Goal: Task Accomplishment & Management: Complete application form

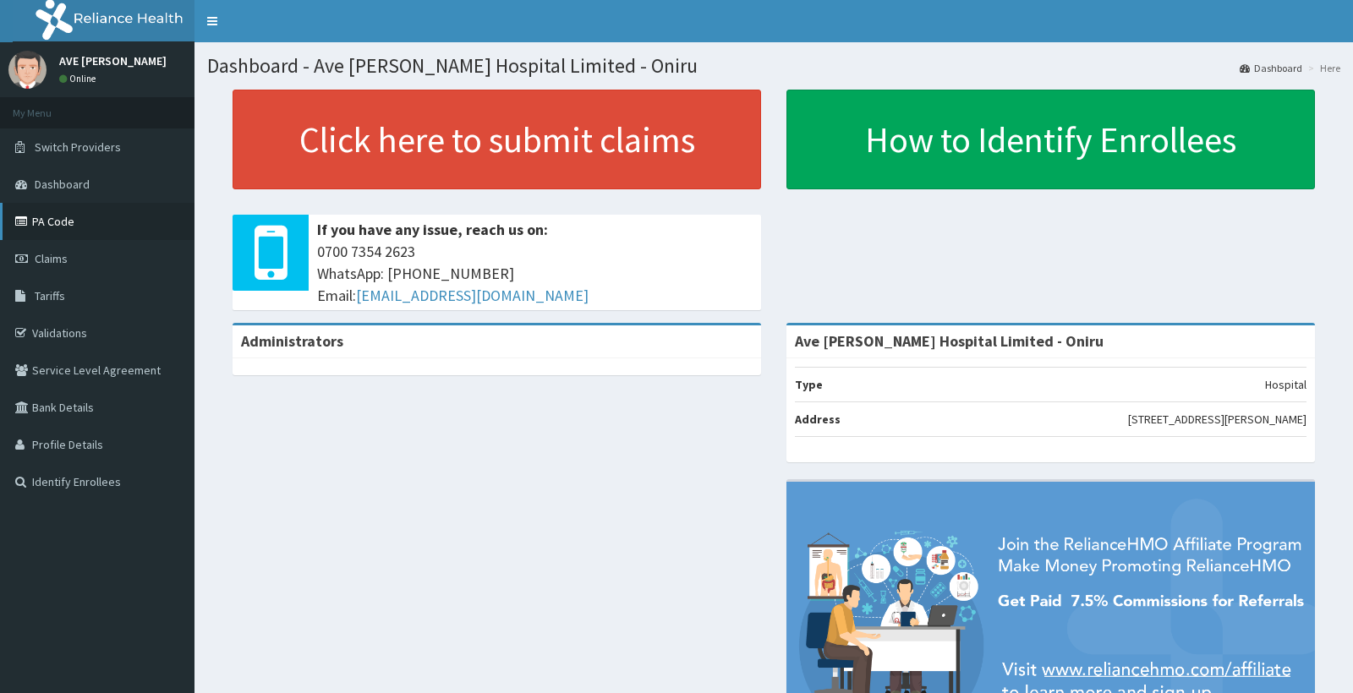
click at [59, 226] on link "PA Code" at bounding box center [97, 221] width 194 height 37
click at [78, 220] on link "PA Code" at bounding box center [97, 221] width 194 height 37
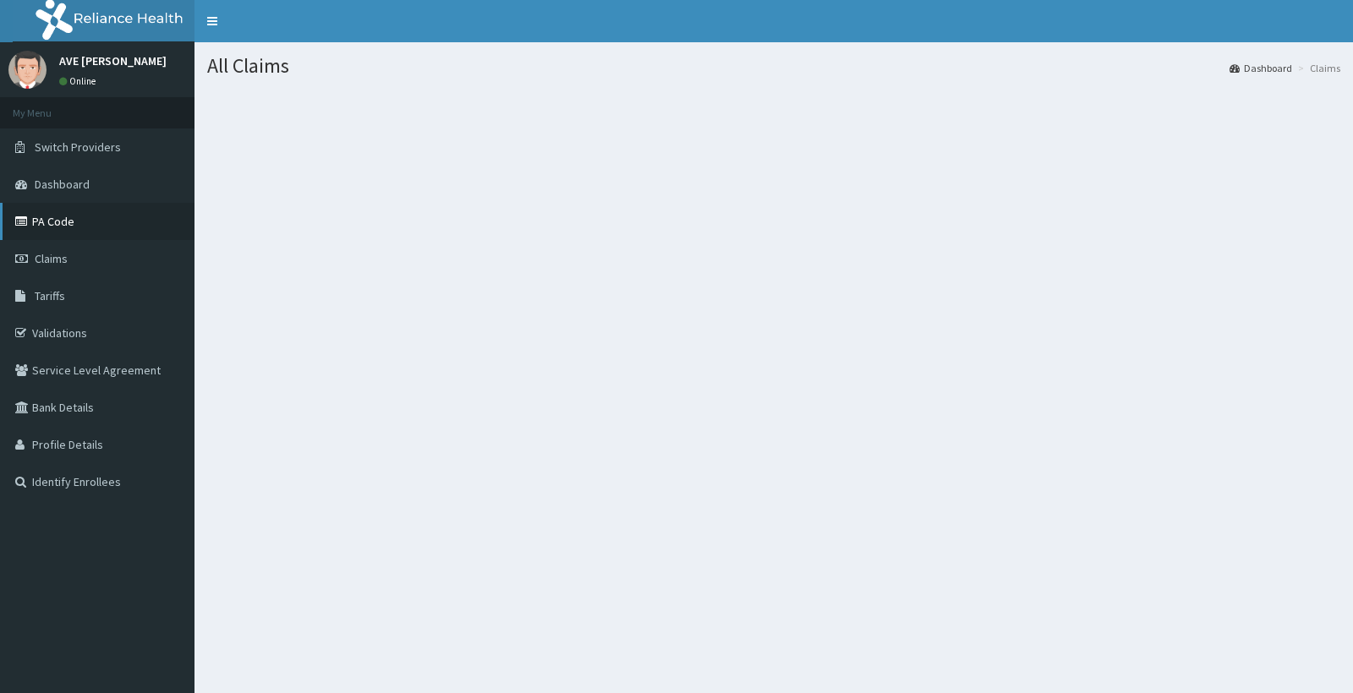
drag, startPoint x: 73, startPoint y: 254, endPoint x: 125, endPoint y: 237, distance: 55.1
click at [72, 254] on link "Claims" at bounding box center [97, 258] width 194 height 37
click at [59, 254] on span "Claims" at bounding box center [51, 258] width 33 height 15
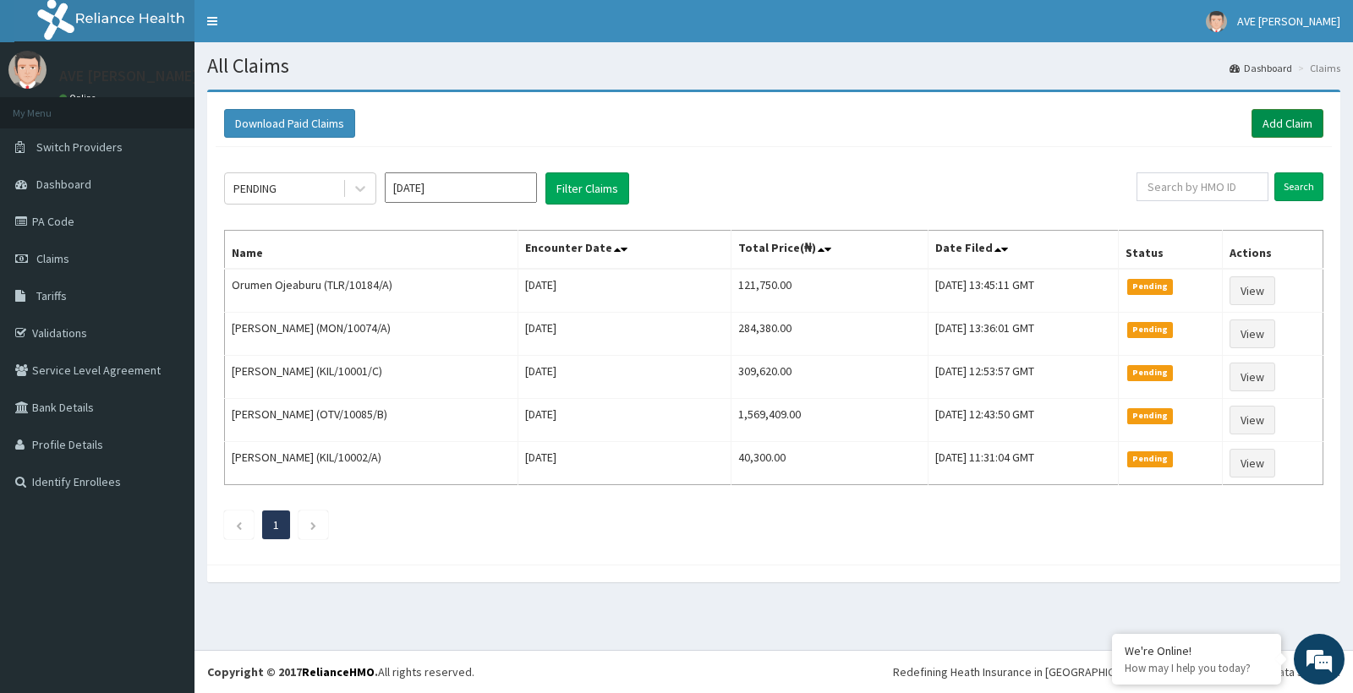
click at [1306, 129] on link "Add Claim" at bounding box center [1287, 123] width 72 height 29
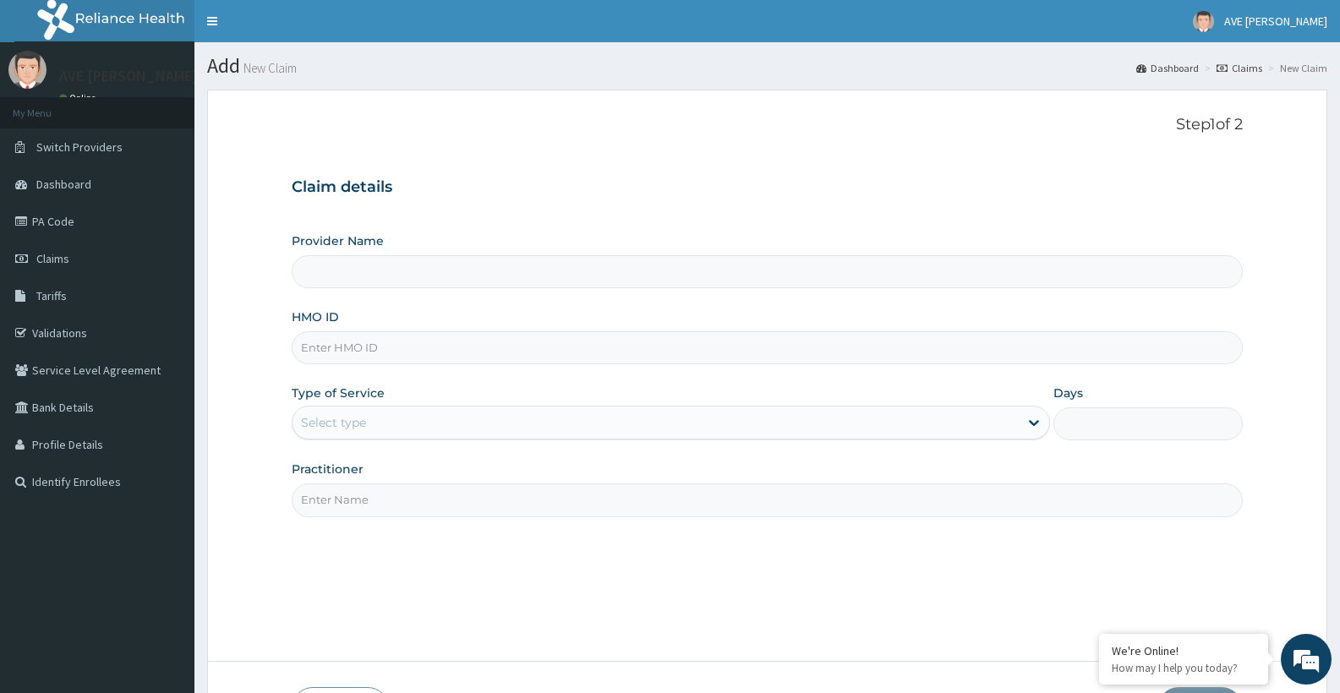
click at [358, 352] on input "HMO ID" at bounding box center [767, 347] width 951 height 33
type input "Ave Maria Hospital Limited - Oniru"
type input "NCM/10032/D"
click at [403, 418] on div "Select type" at bounding box center [654, 422] width 725 height 27
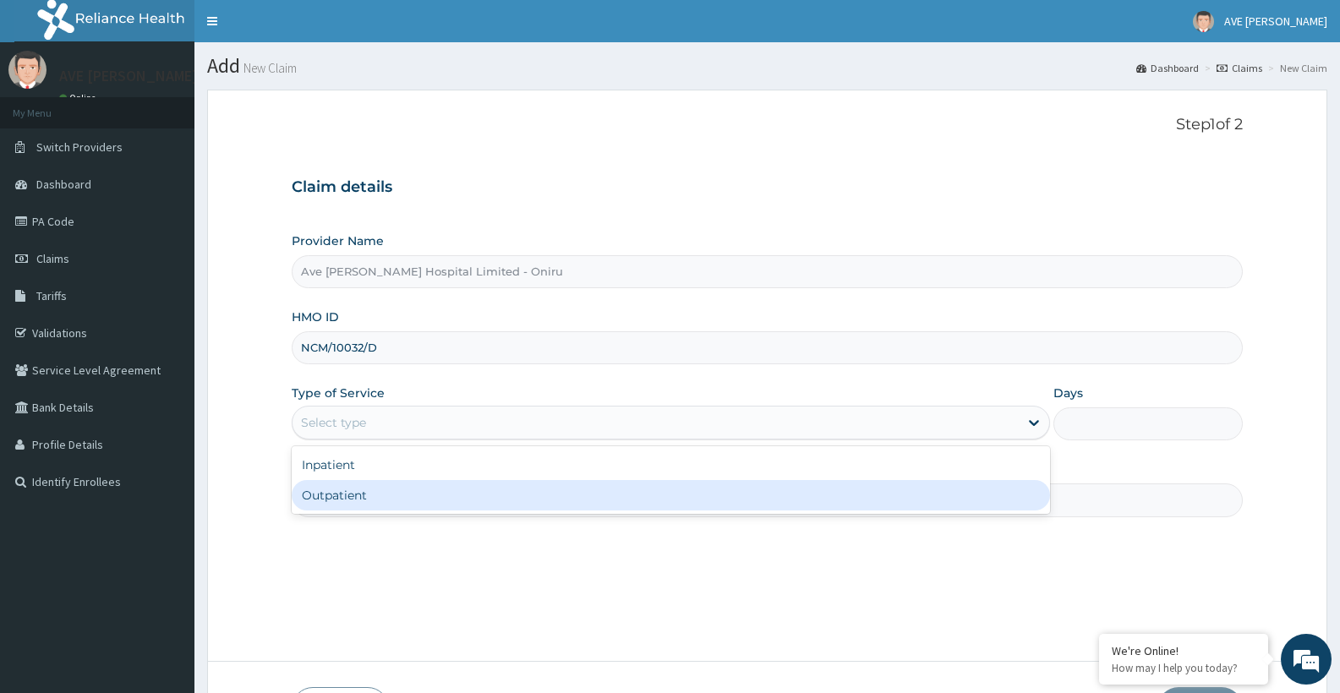
click at [394, 489] on div "Outpatient" at bounding box center [670, 495] width 757 height 30
type input "1"
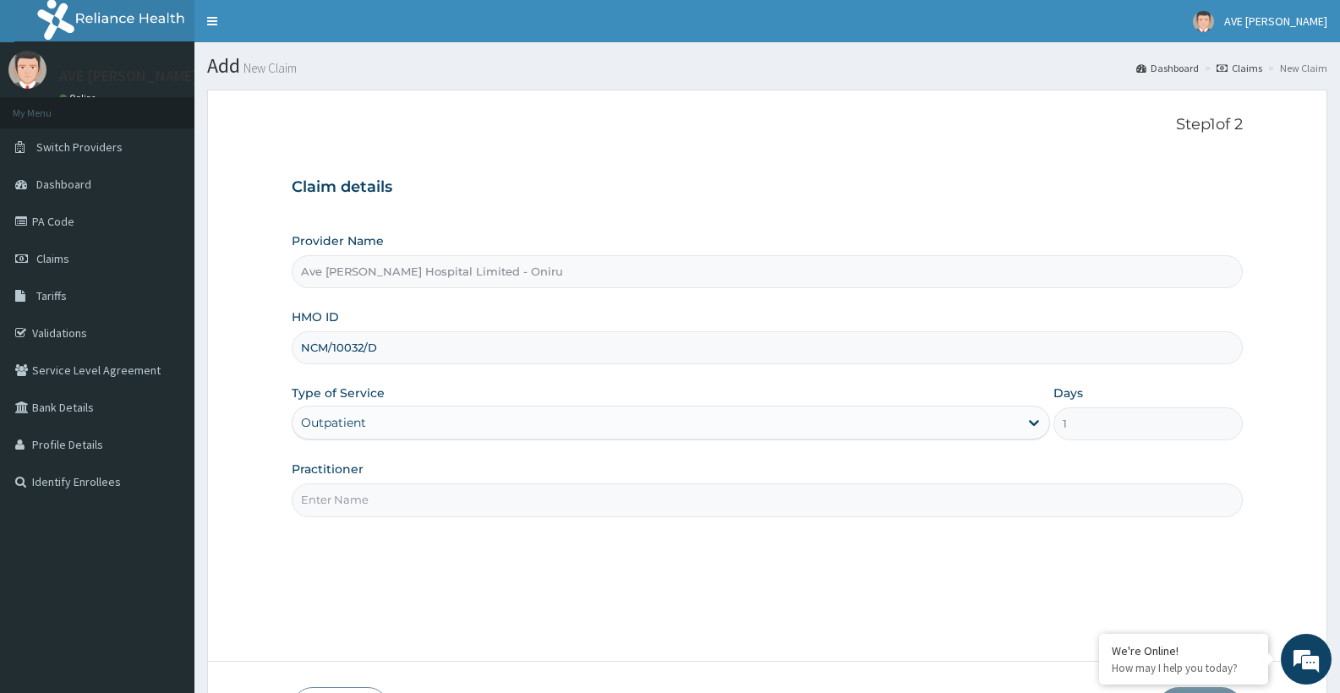
click at [407, 505] on input "Practitioner" at bounding box center [767, 500] width 951 height 33
type input "DR. OGUNLOWO (Gynaecologist)"
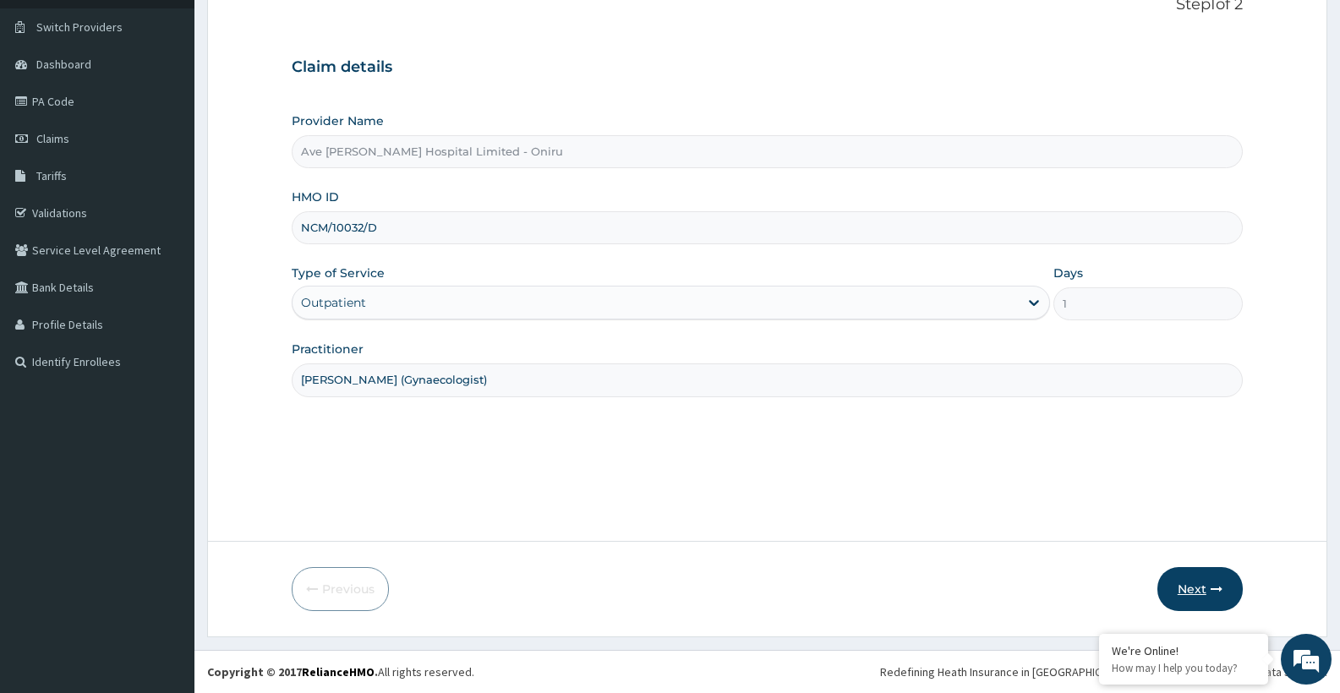
click at [1182, 593] on button "Next" at bounding box center [1199, 589] width 85 height 44
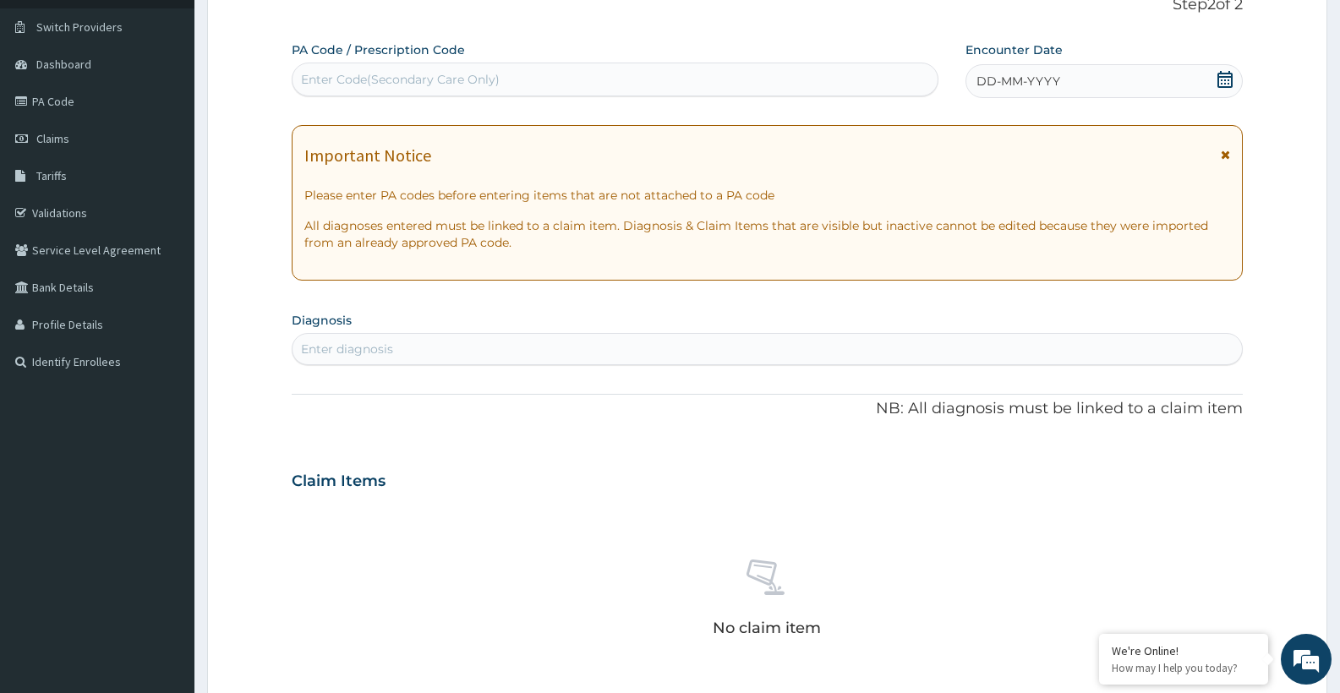
click at [534, 87] on div "Enter Code(Secondary Care Only)" at bounding box center [614, 79] width 645 height 27
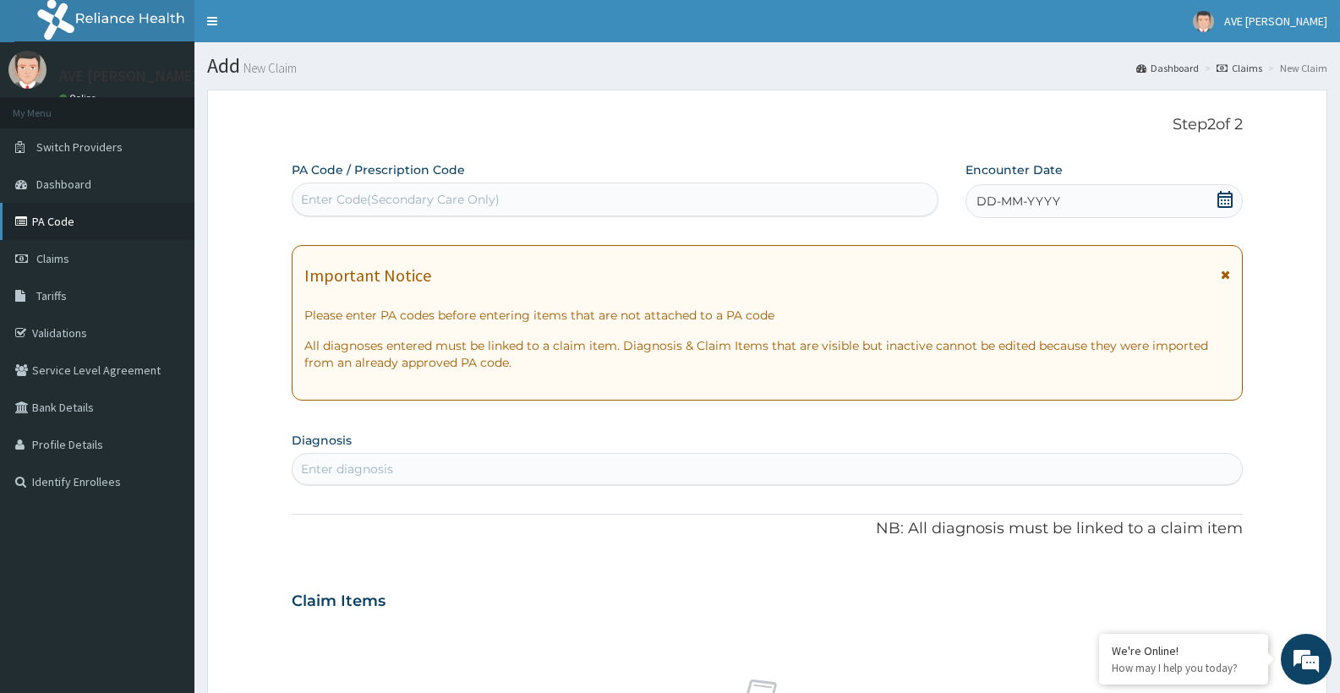
click at [46, 222] on link "PA Code" at bounding box center [97, 221] width 194 height 37
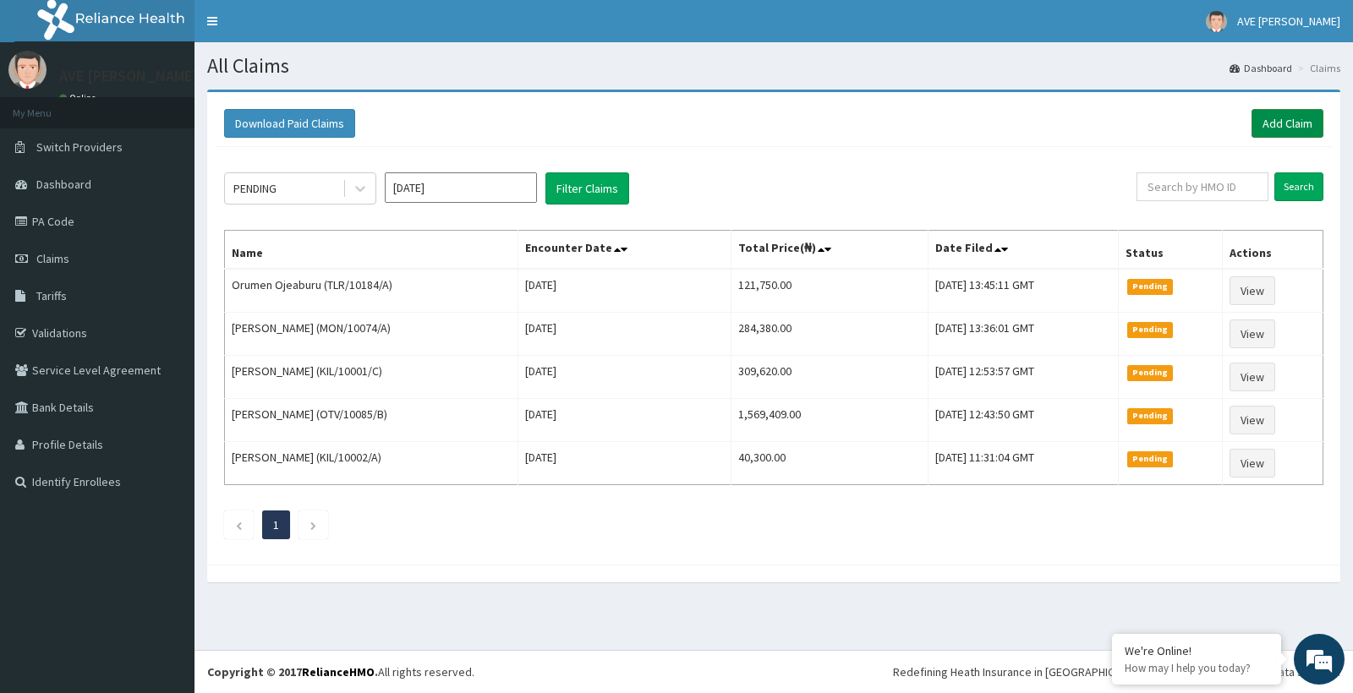
click at [1281, 133] on link "Add Claim" at bounding box center [1287, 123] width 72 height 29
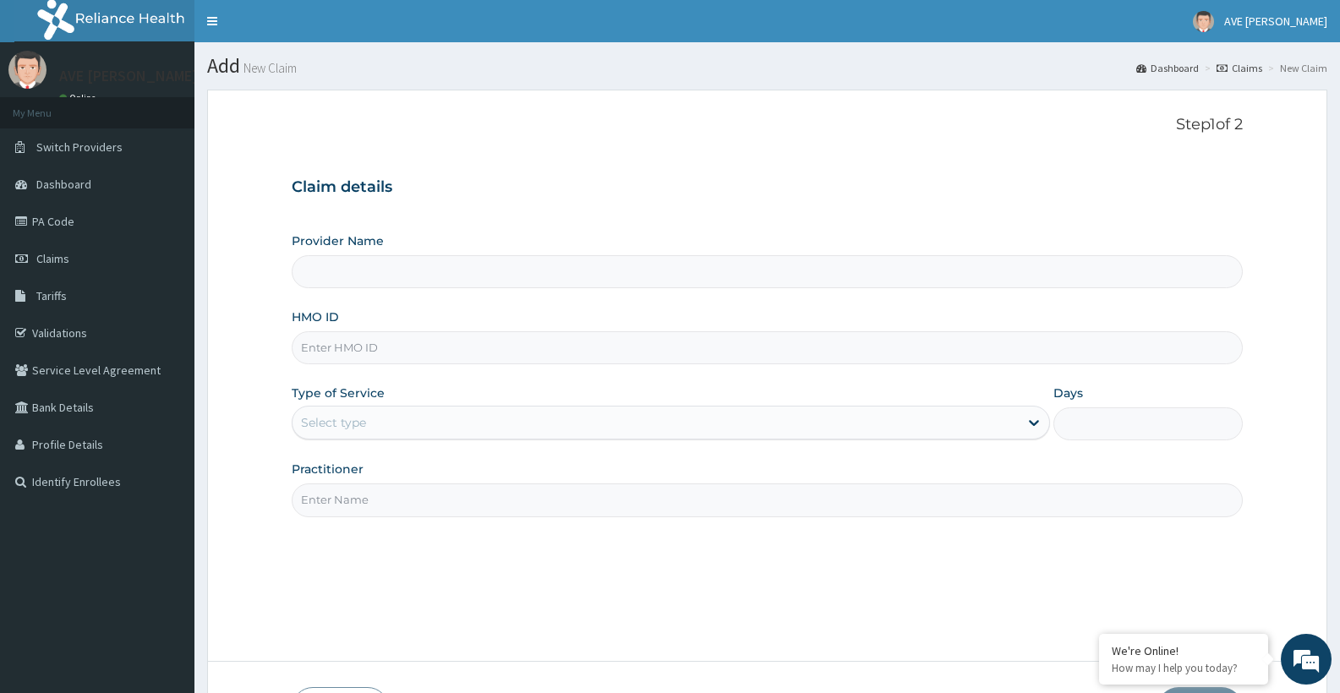
type input "Ave [PERSON_NAME] Hospital Limited - Oniru"
click at [386, 344] on input "HMO ID" at bounding box center [767, 347] width 951 height 33
paste input "KIL/10005/B"
type input "KIL/10005/B"
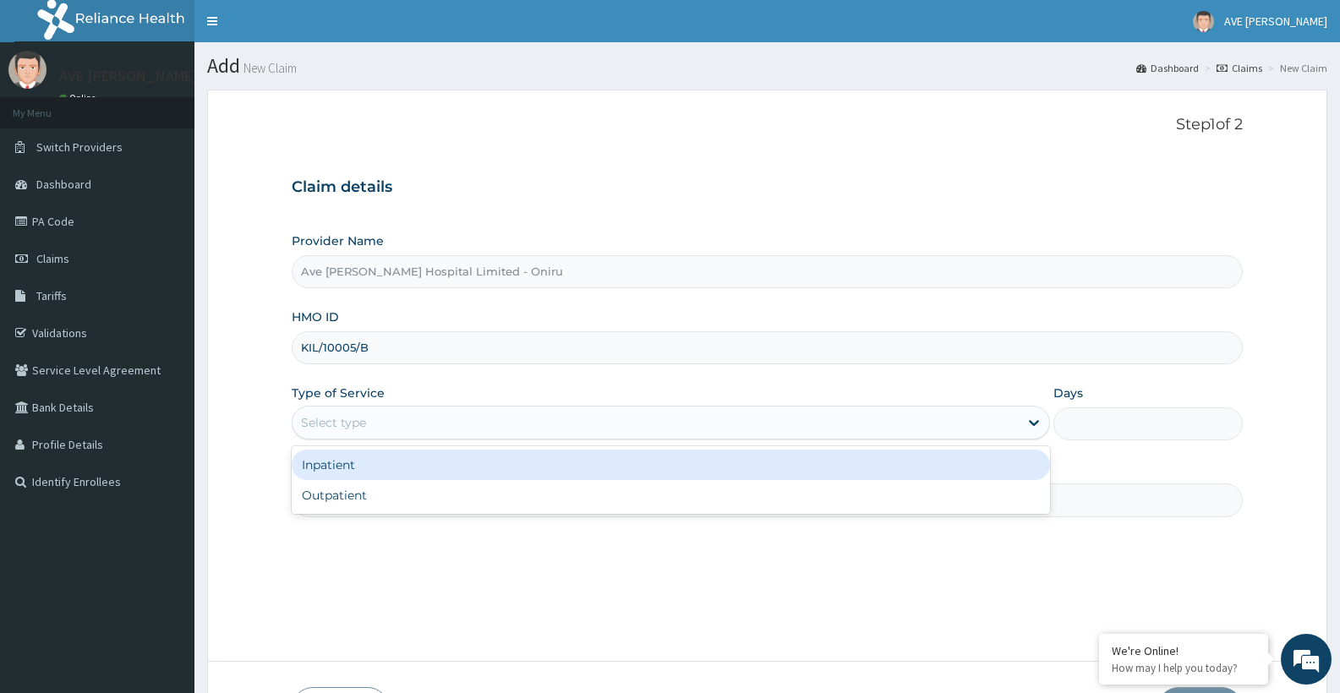
click at [307, 418] on div "Select type" at bounding box center [333, 422] width 65 height 17
click at [324, 465] on div "Inpatient" at bounding box center [670, 465] width 757 height 30
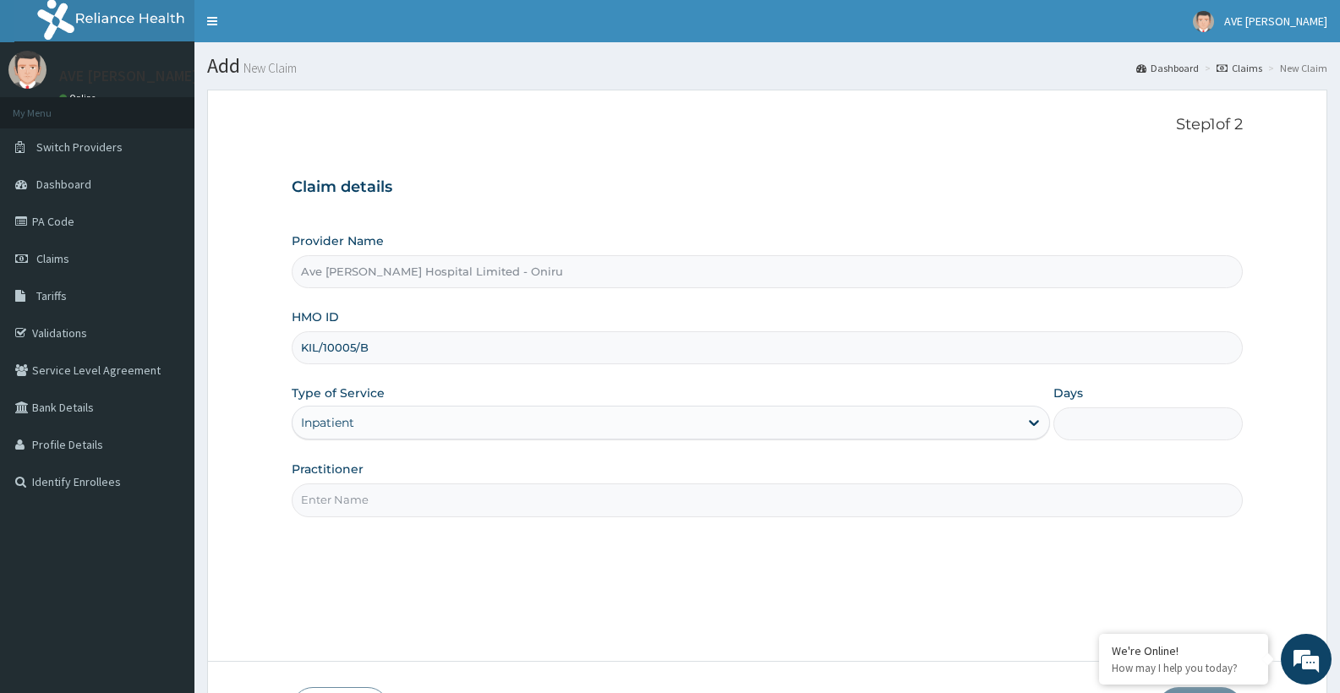
click at [721, 511] on input "Practitioner" at bounding box center [767, 500] width 951 height 33
type input "DR. OGUNLOWO (Gynaecologist)"
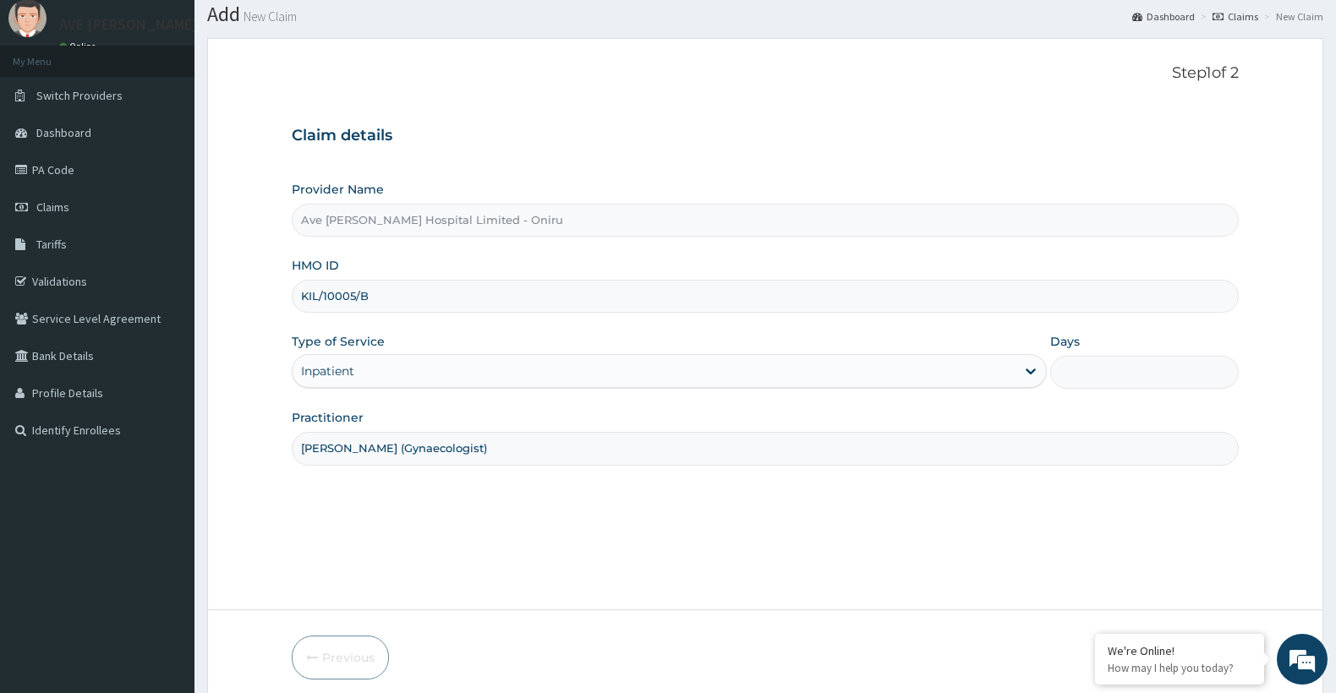
scroll to position [120, 0]
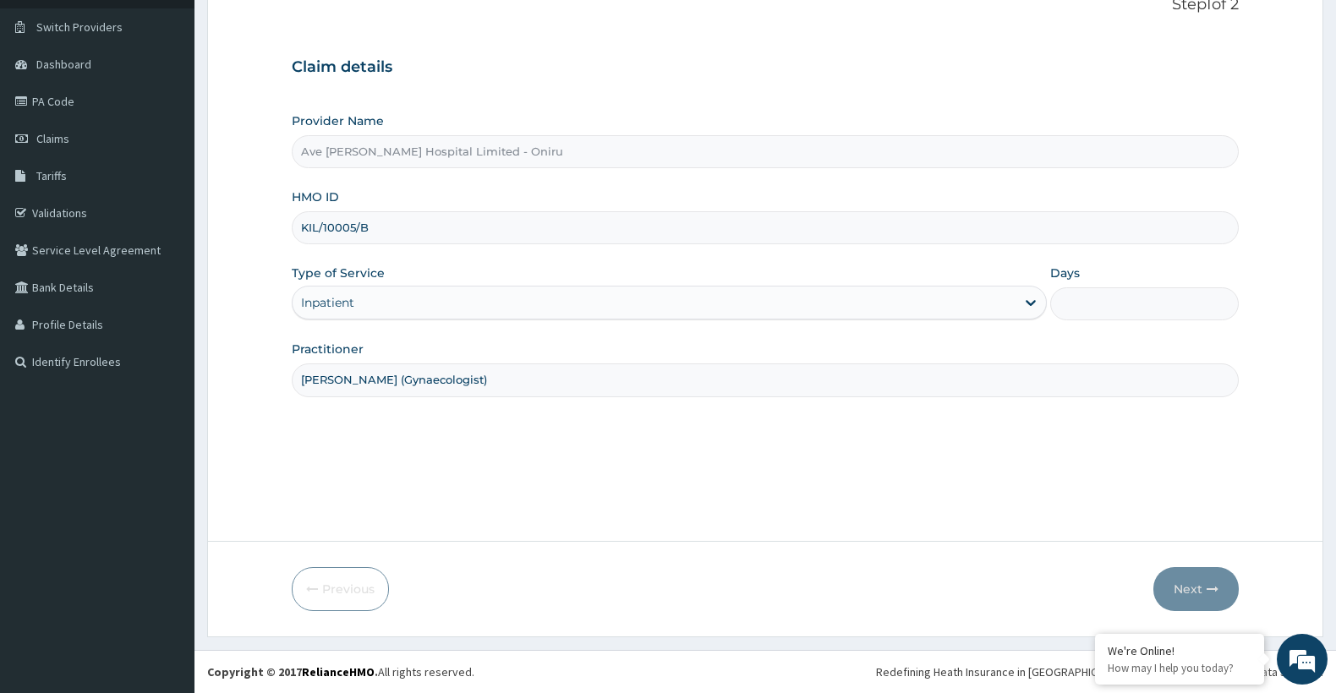
click at [1106, 312] on input "Days" at bounding box center [1144, 303] width 189 height 33
type input "3"
click at [1189, 588] on button "Next" at bounding box center [1195, 589] width 85 height 44
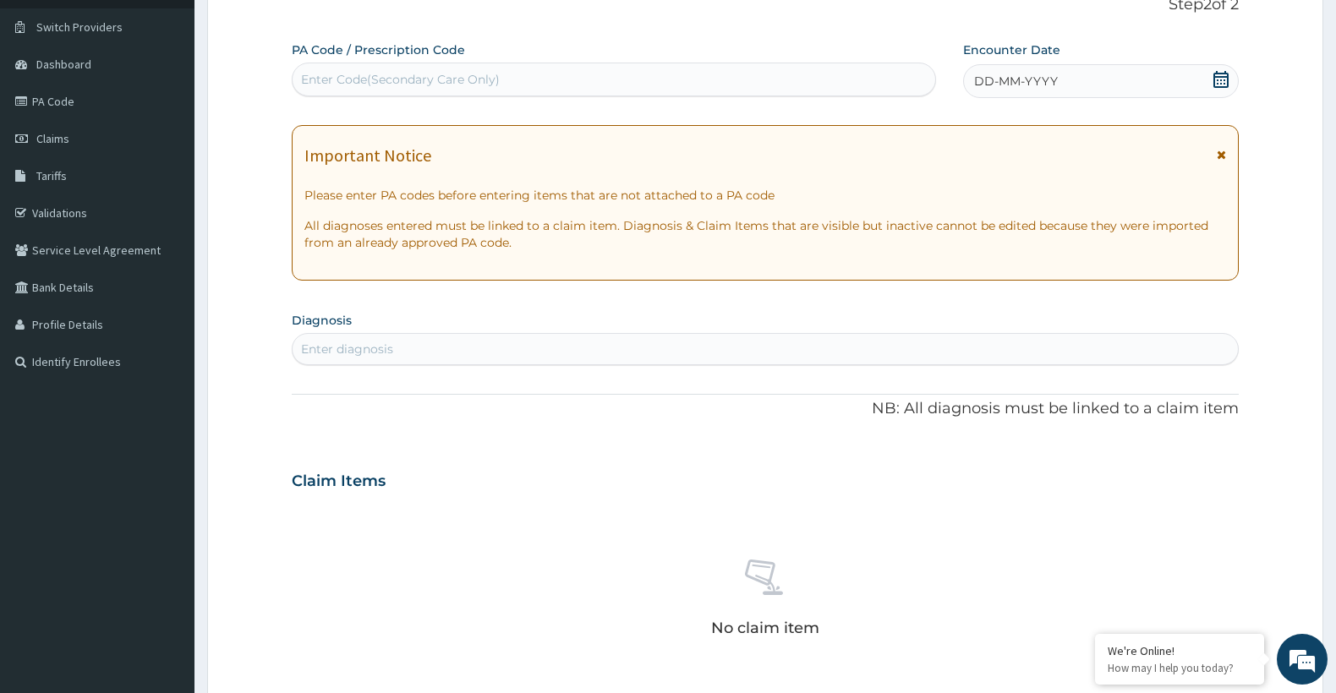
click at [545, 63] on div "Enter Code(Secondary Care Only)" at bounding box center [614, 80] width 644 height 34
paste input "PA/FB923D"
type input "PA/FB923D"
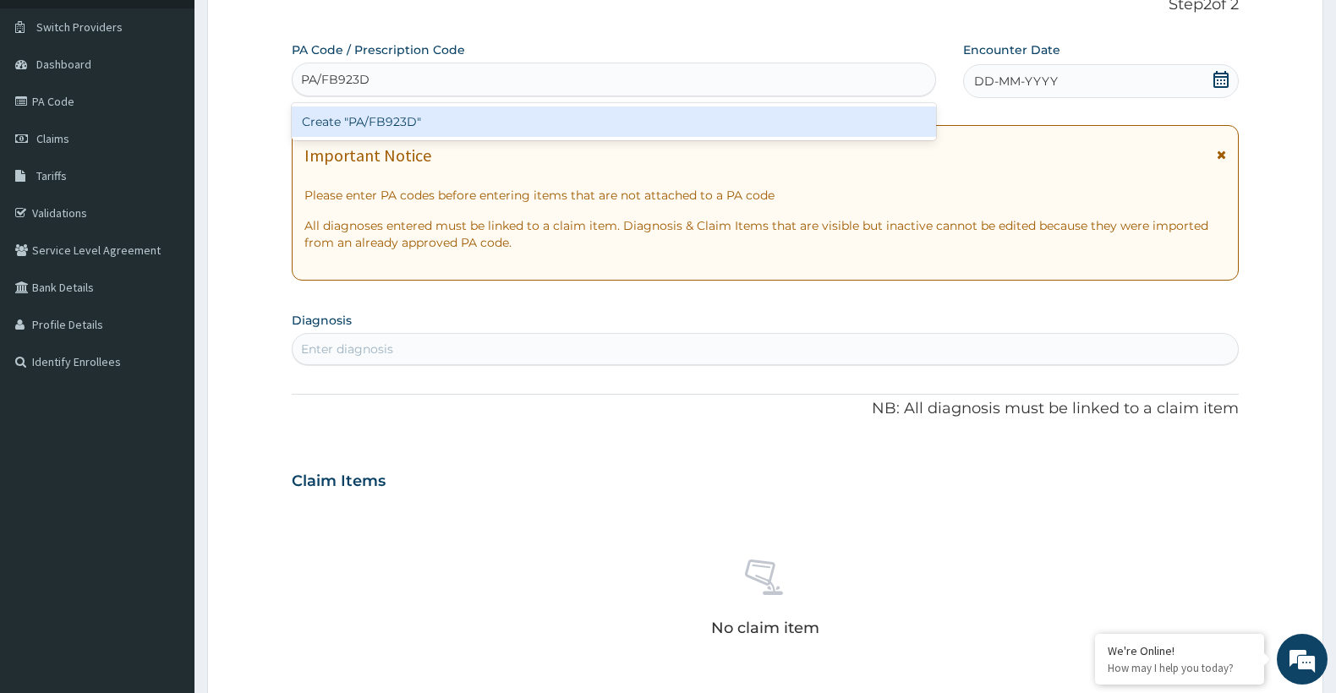
click at [461, 125] on div "Create "PA/FB923D"" at bounding box center [614, 122] width 644 height 30
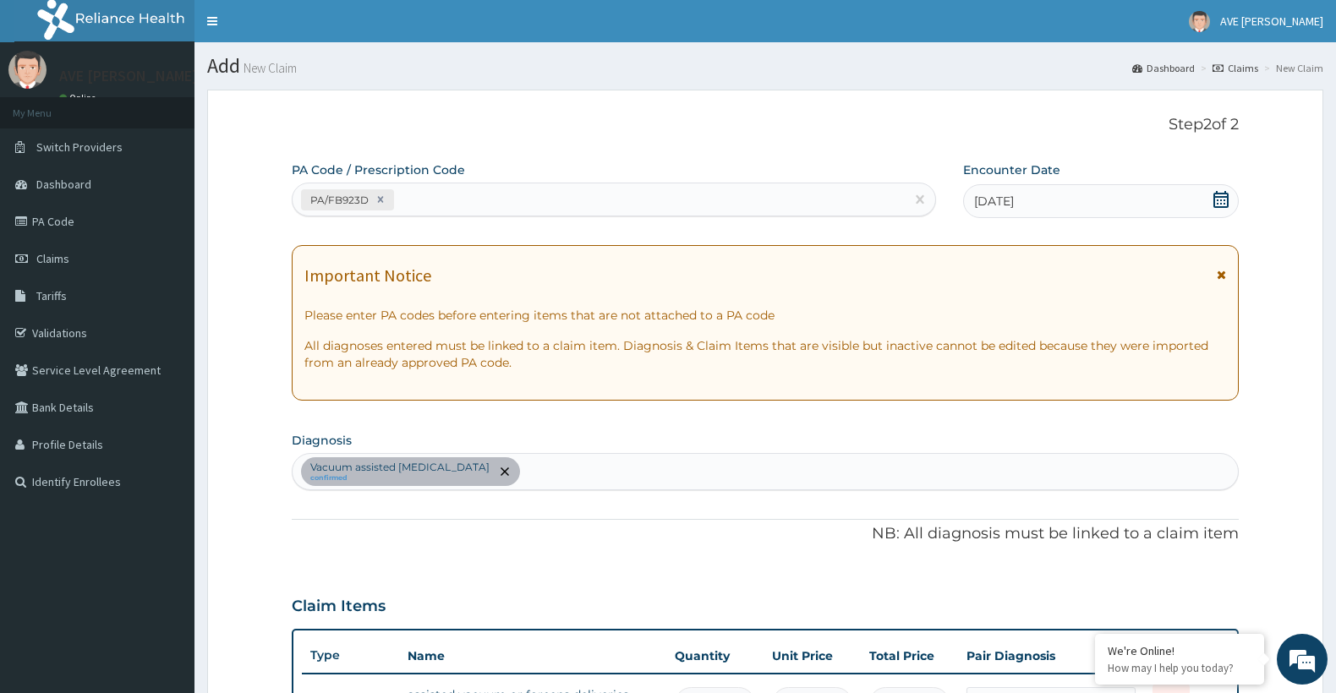
scroll to position [446, 0]
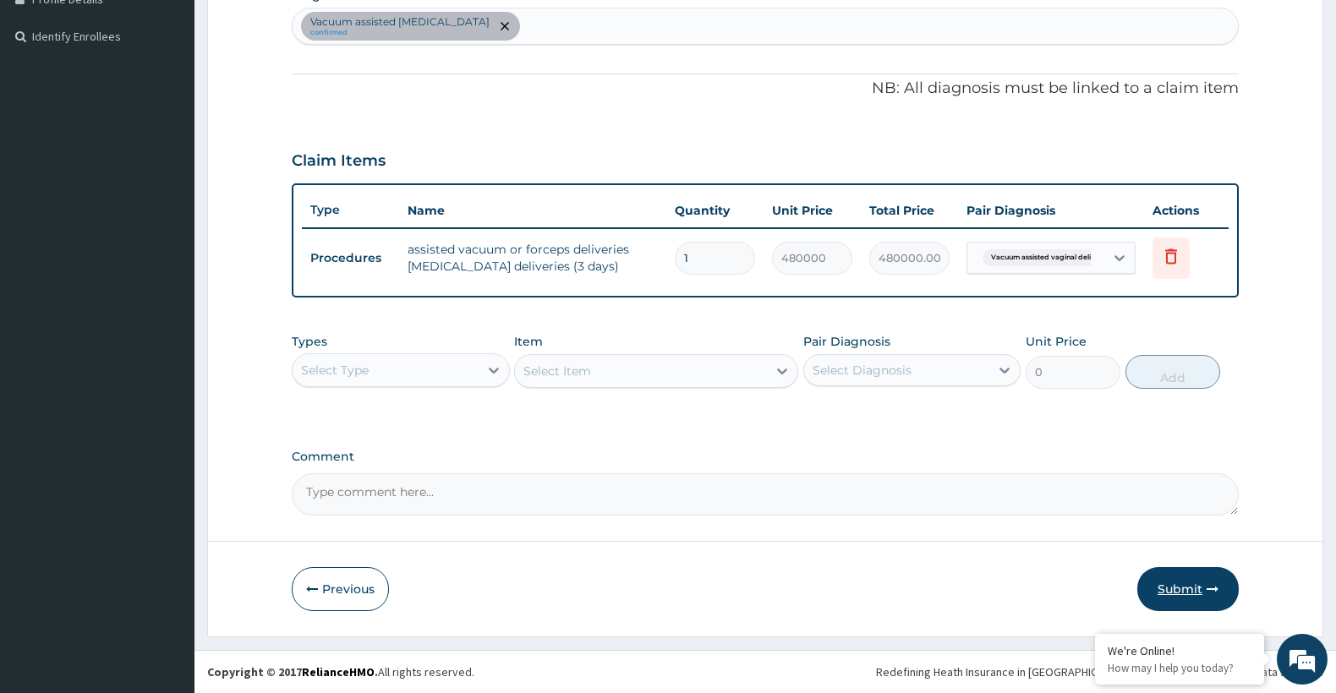
click at [1183, 582] on button "Submit" at bounding box center [1187, 589] width 101 height 44
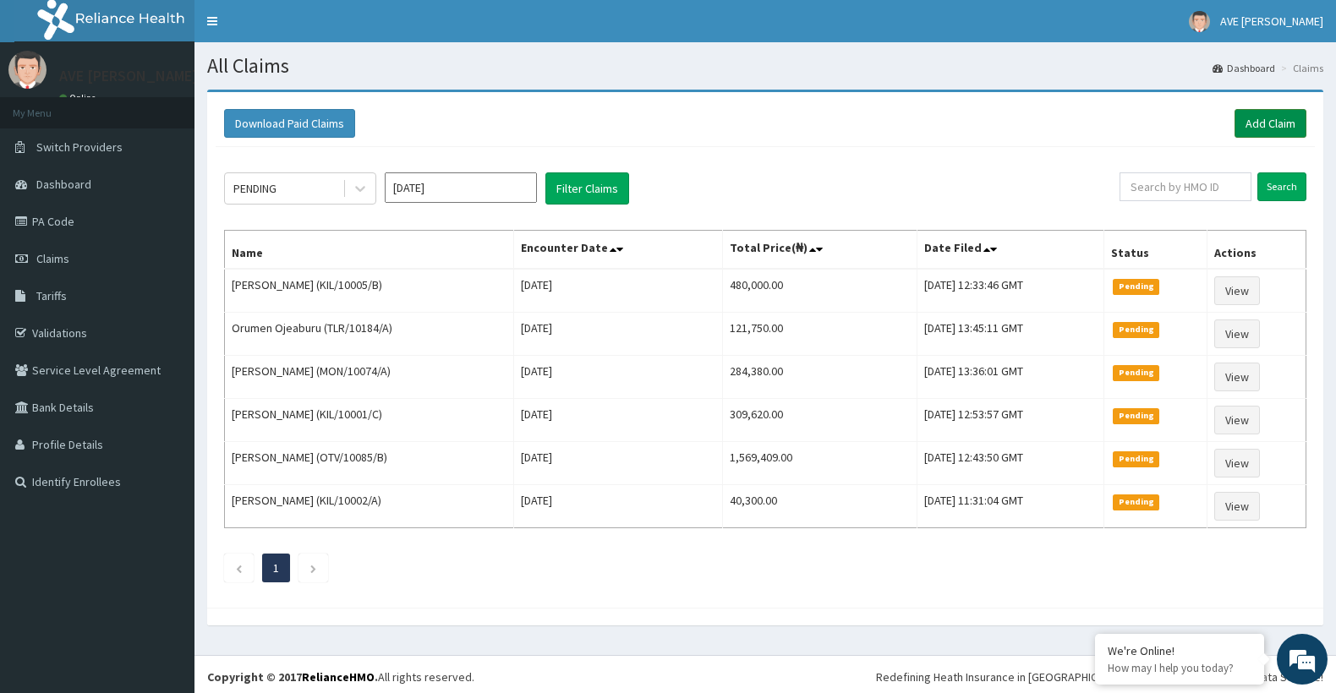
click at [1251, 120] on link "Add Claim" at bounding box center [1270, 123] width 72 height 29
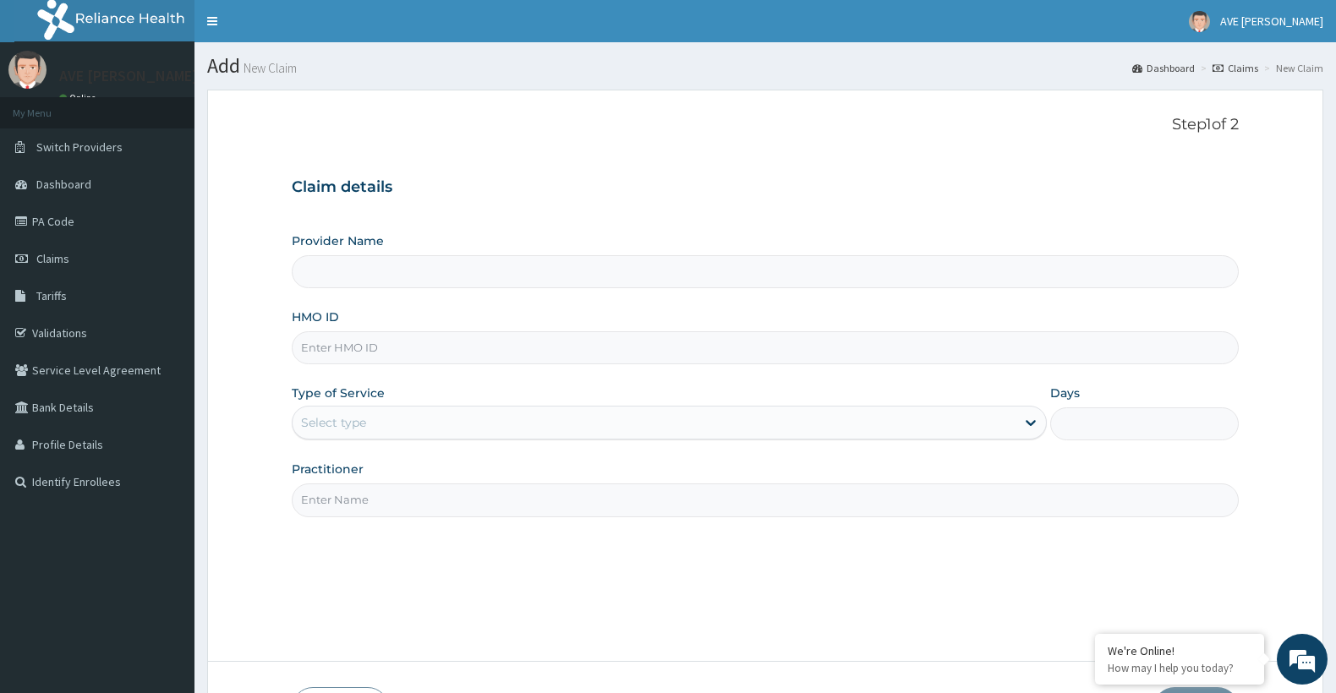
type input "Ave [PERSON_NAME] Hospital Limited - Oniru"
drag, startPoint x: 402, startPoint y: 346, endPoint x: 394, endPoint y: 336, distance: 12.7
click at [402, 346] on input "HMO ID" at bounding box center [765, 347] width 947 height 33
paste input "KIL/10001/C"
type input "KIL/10001/C"
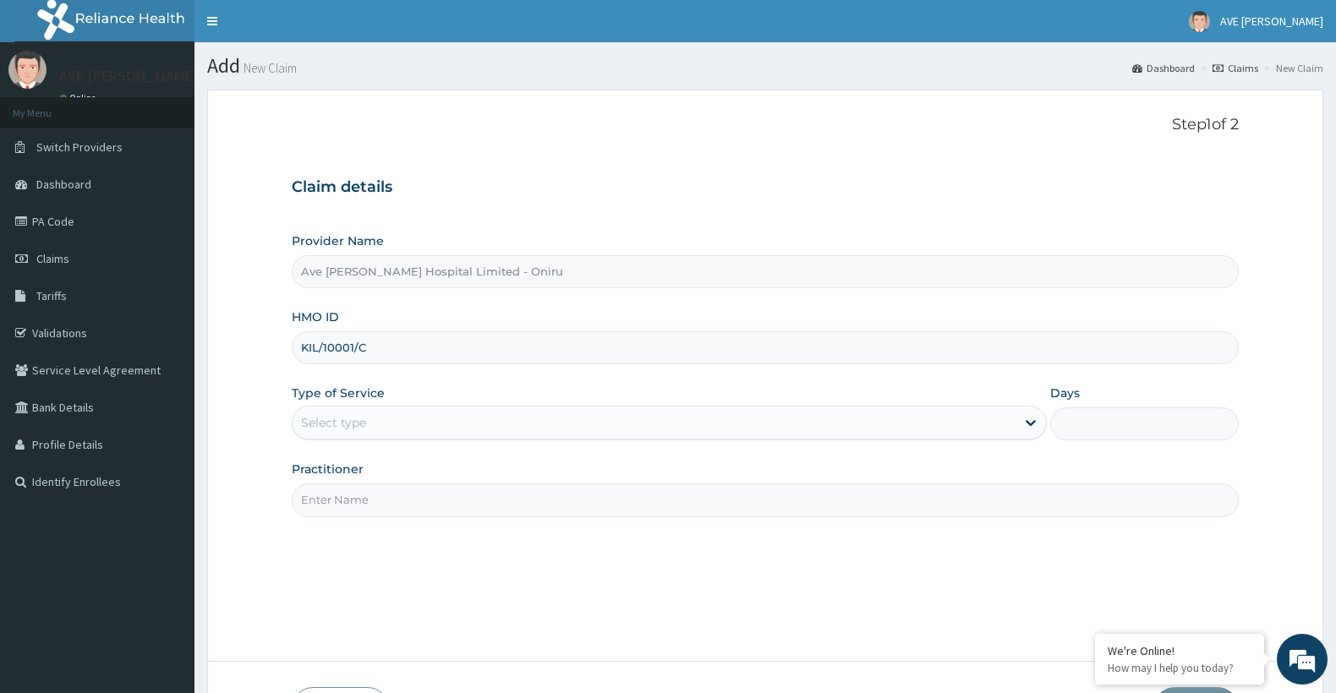
click at [452, 429] on div "Select type" at bounding box center [653, 422] width 723 height 27
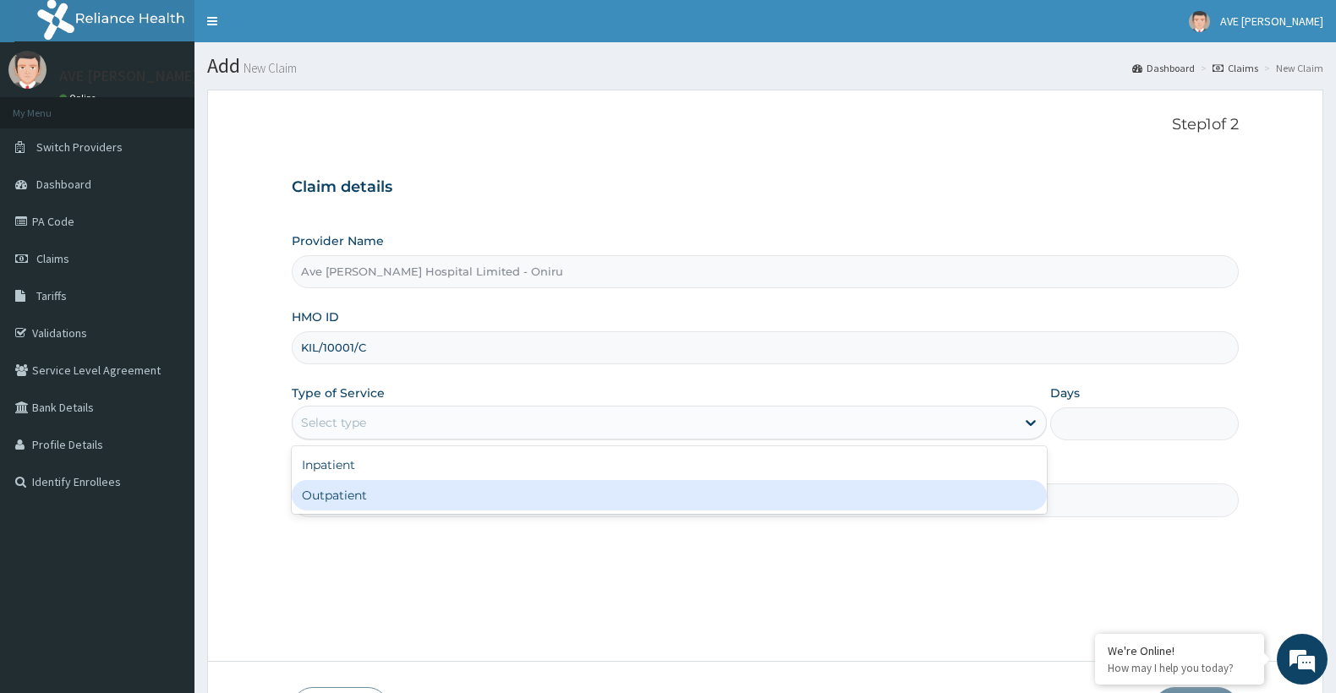
click at [362, 501] on div "Outpatient" at bounding box center [669, 495] width 755 height 30
type input "1"
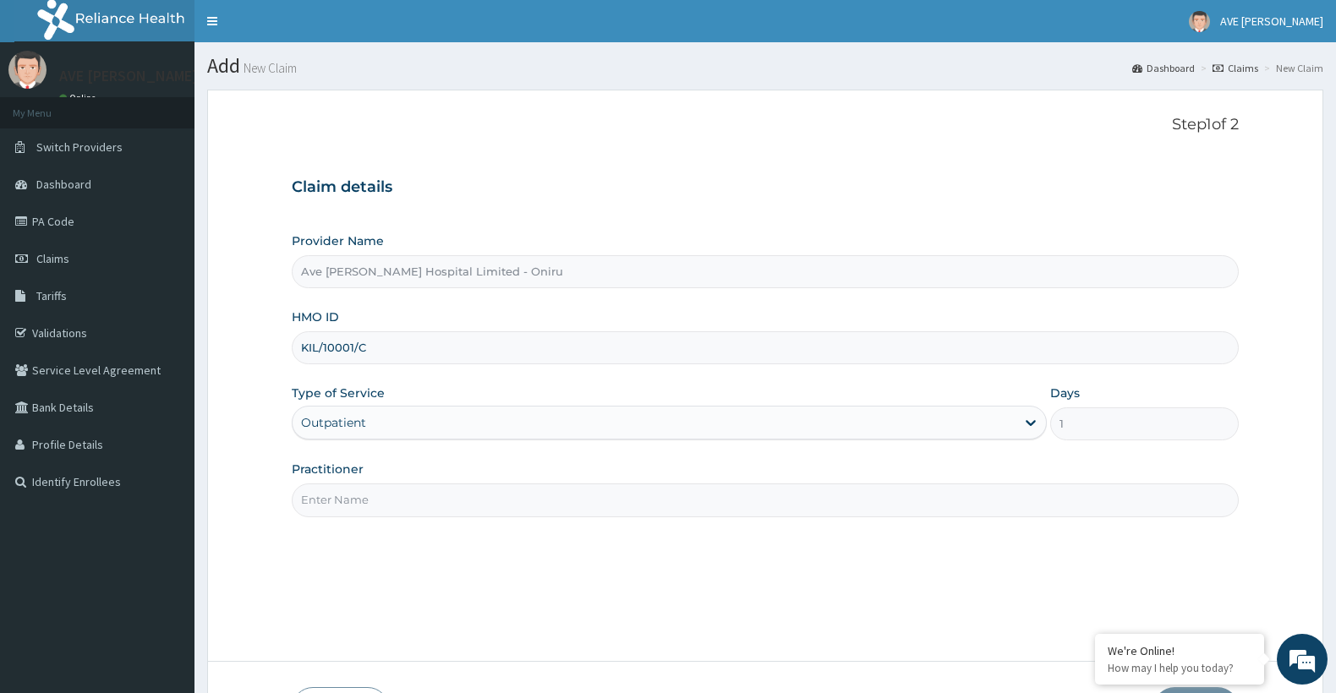
click at [474, 510] on input "Practitioner" at bounding box center [765, 500] width 947 height 33
type input "AGBOOLA"
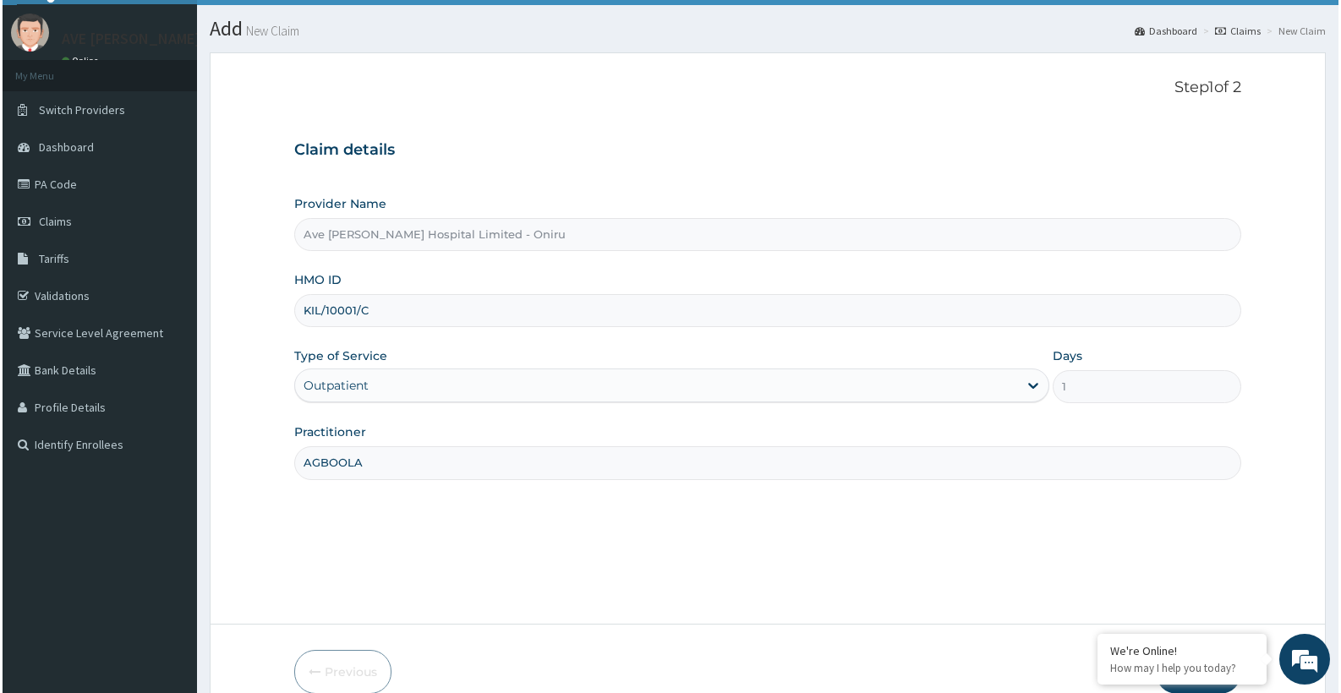
scroll to position [120, 0]
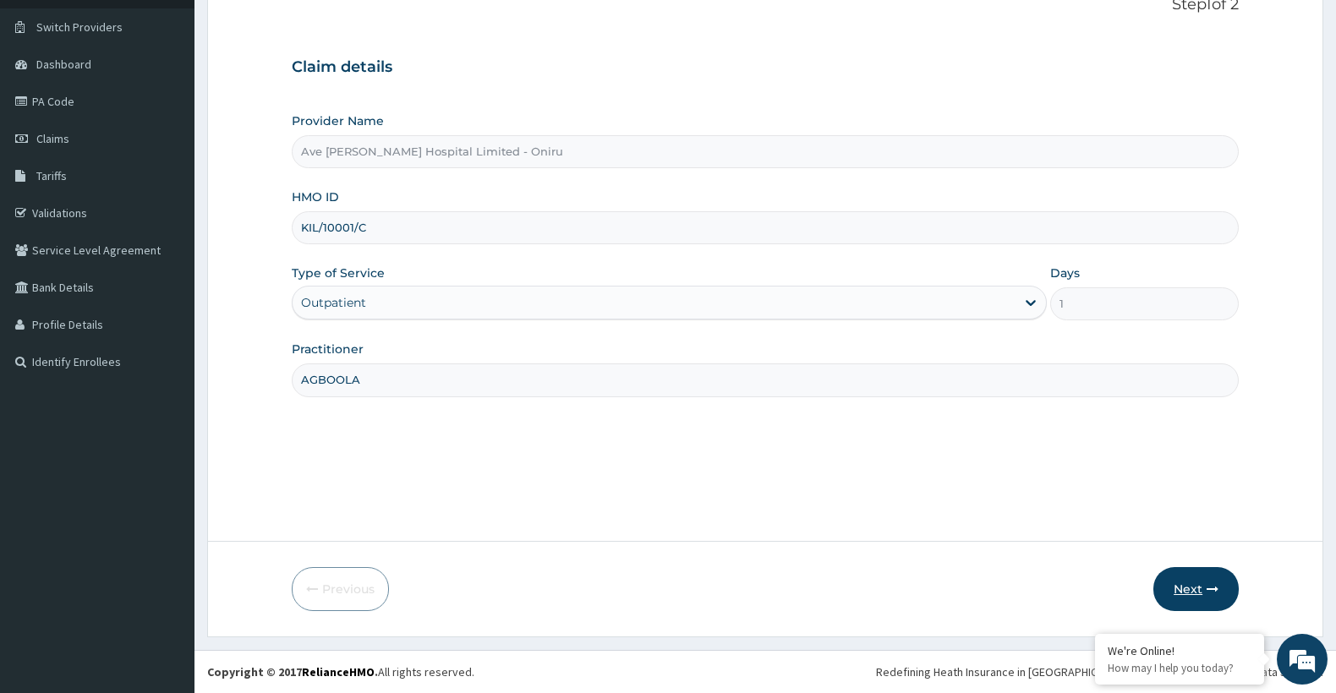
click at [1183, 579] on button "Next" at bounding box center [1195, 589] width 85 height 44
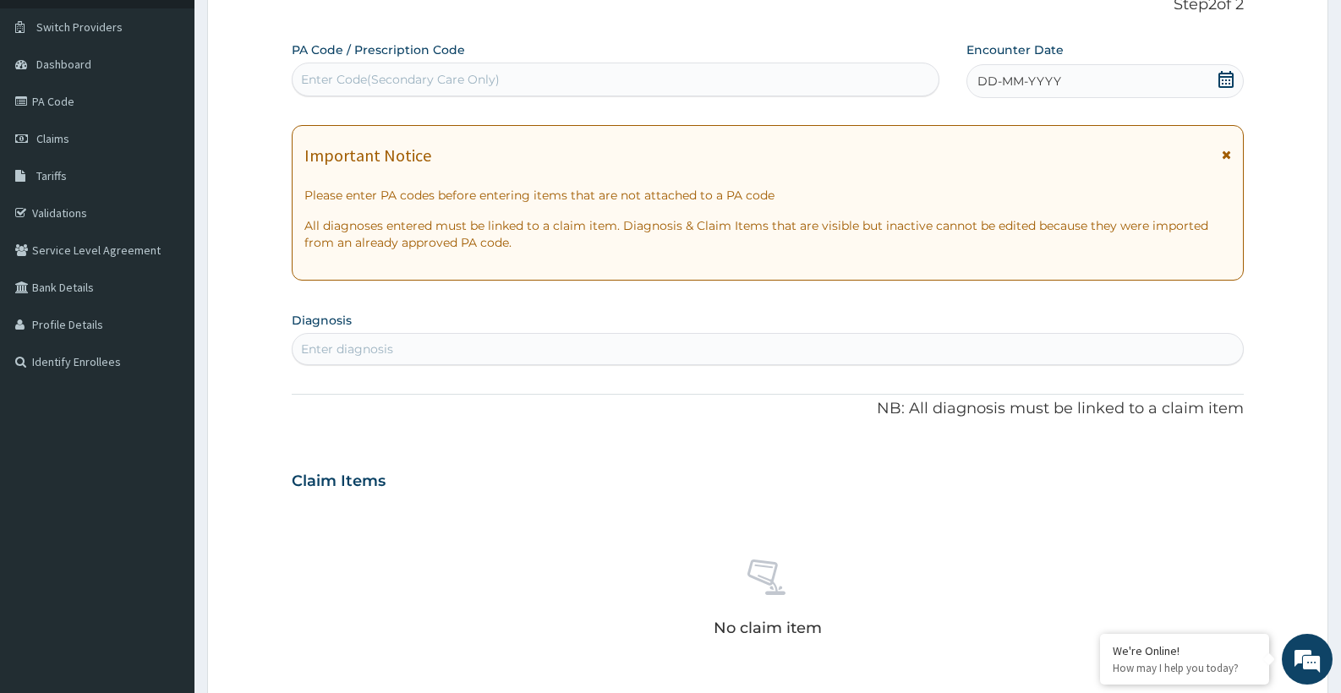
click at [394, 91] on div "Enter Code(Secondary Care Only)" at bounding box center [614, 79] width 645 height 27
paste input "PA/1032A5"
type input "PA/1032A5"
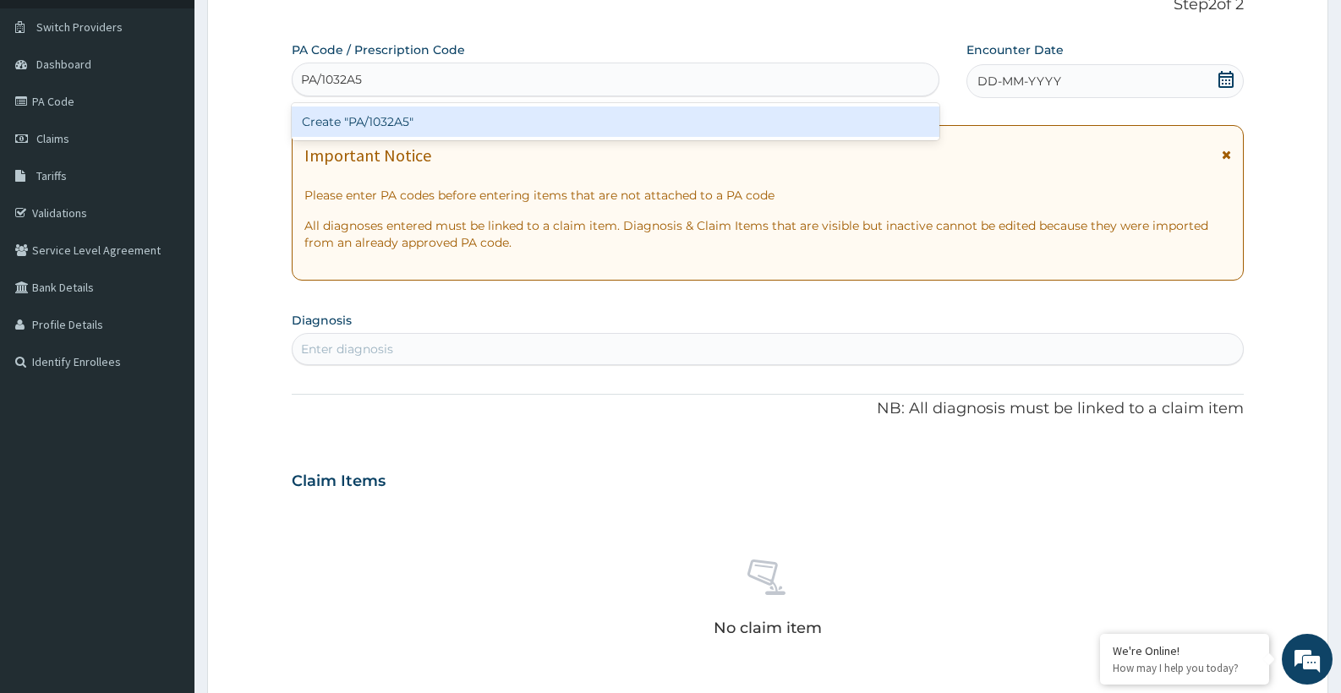
click at [674, 108] on div "Create "PA/1032A5"" at bounding box center [615, 122] width 647 height 30
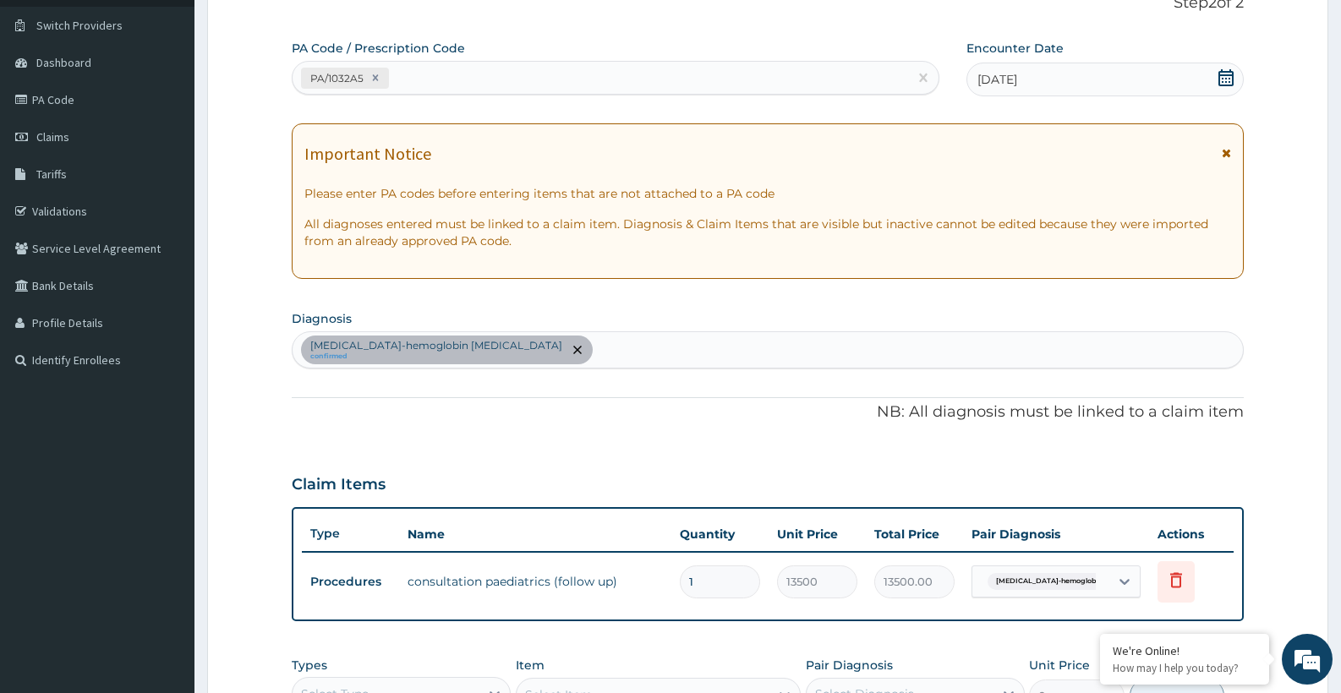
scroll to position [278, 0]
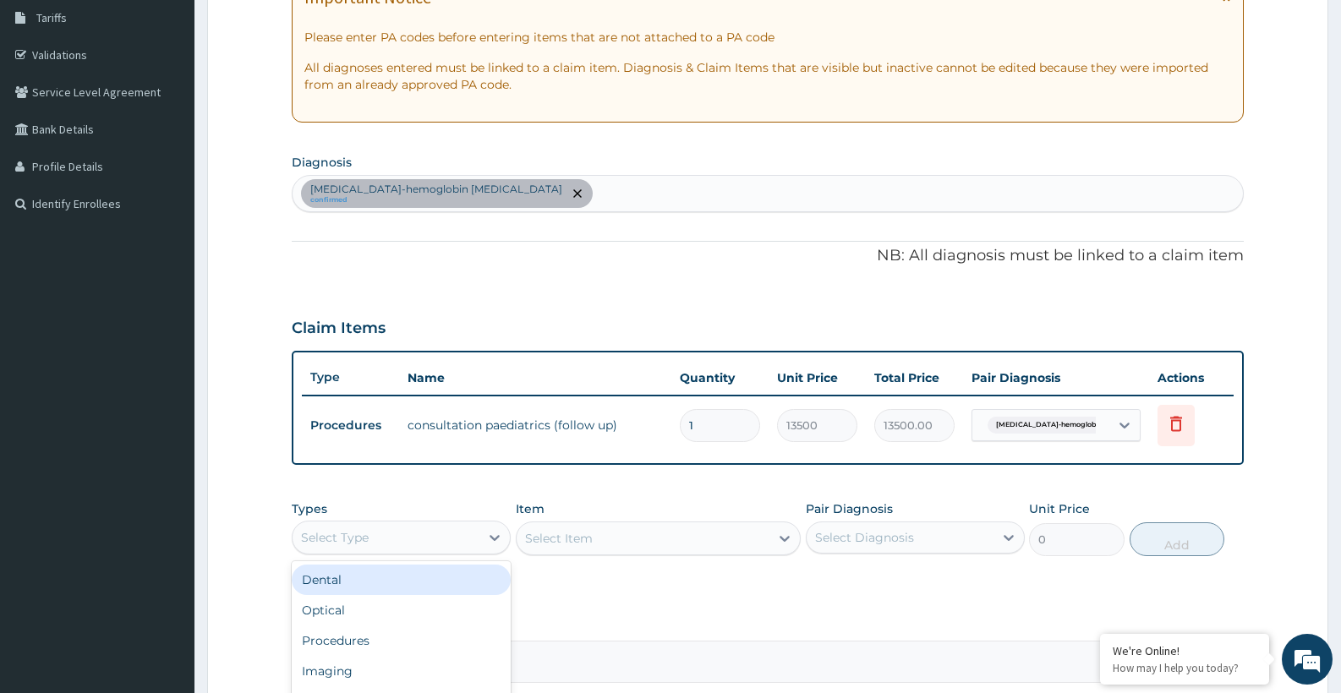
click at [358, 536] on div "Select Type" at bounding box center [335, 537] width 68 height 17
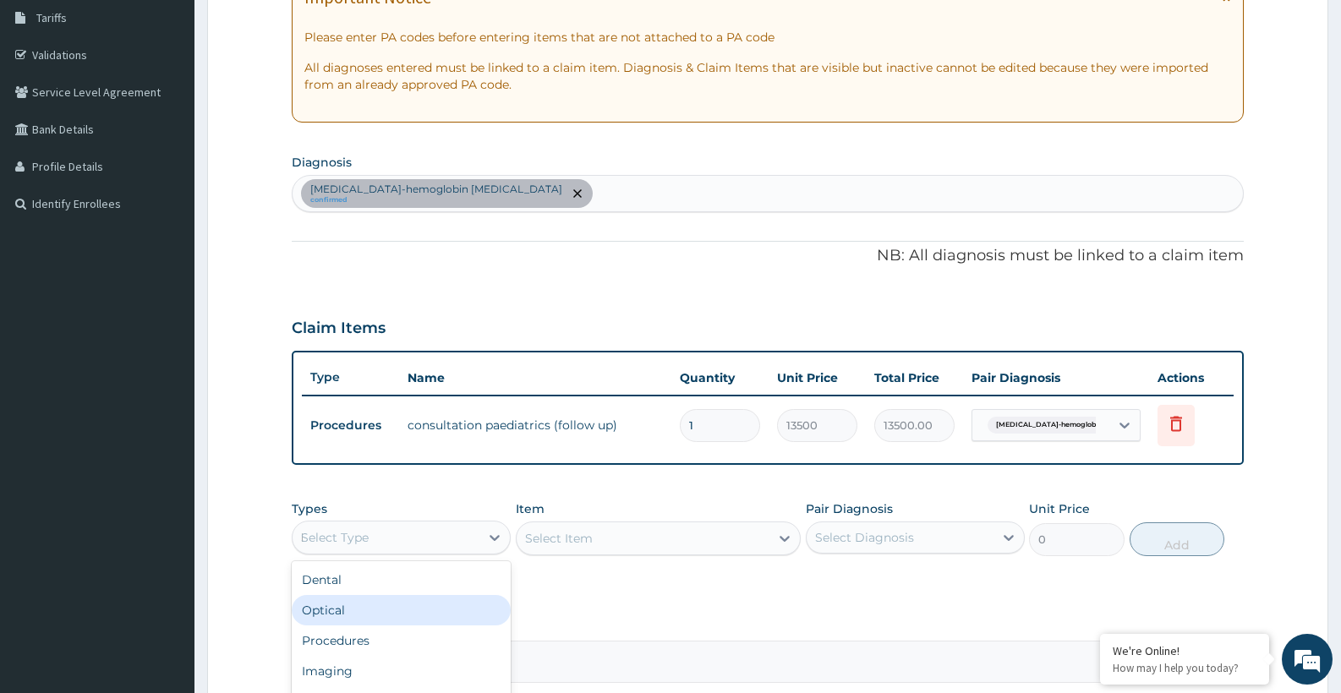
type input "DR"
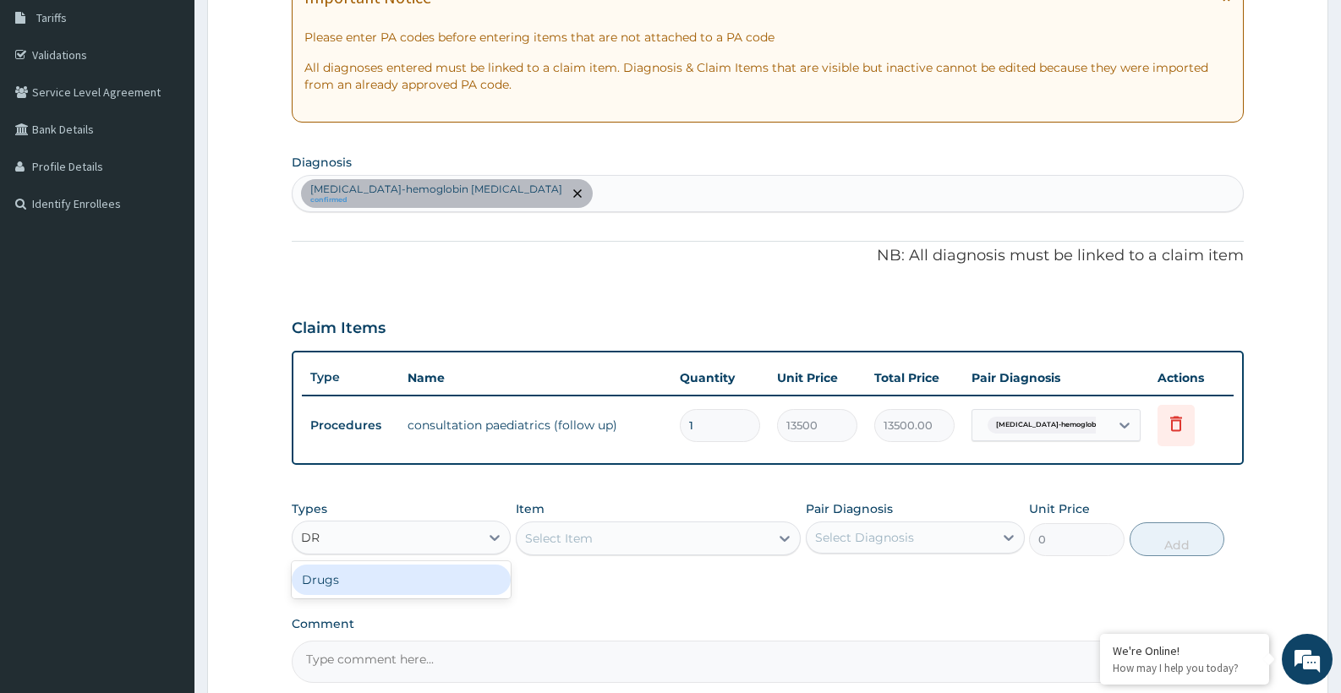
click at [335, 579] on div "Drugs" at bounding box center [401, 580] width 219 height 30
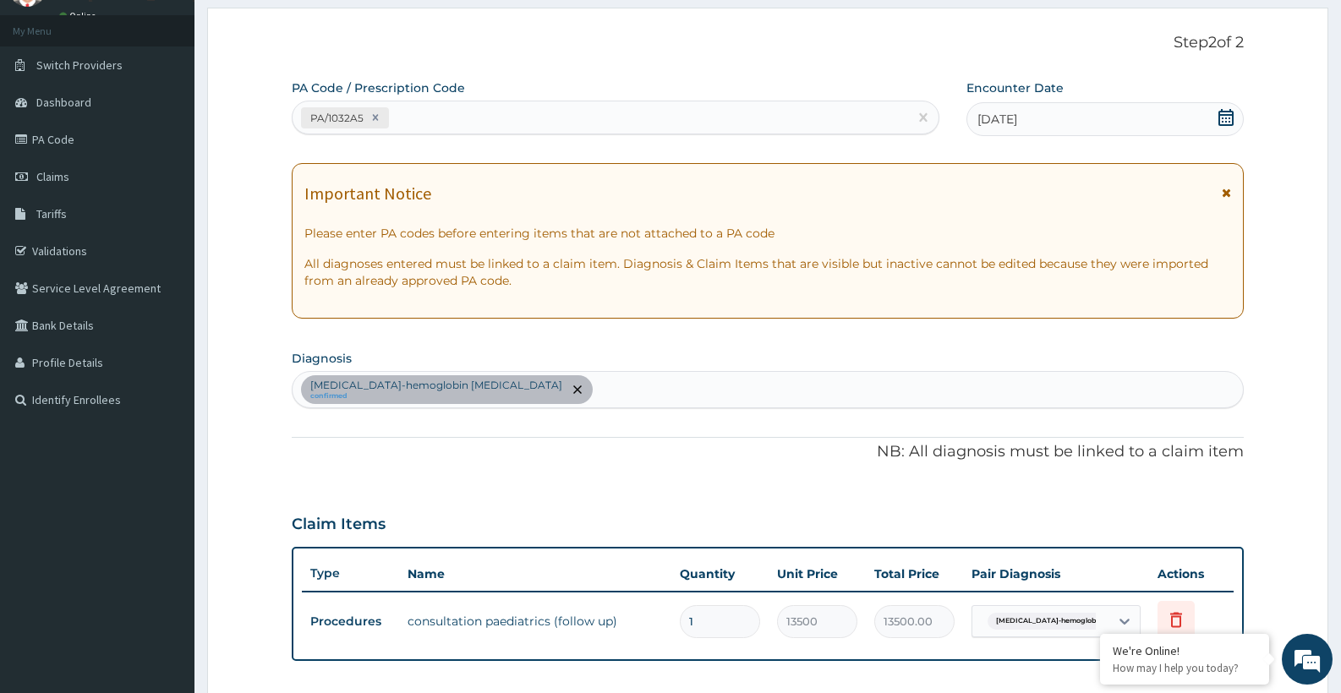
scroll to position [72, 0]
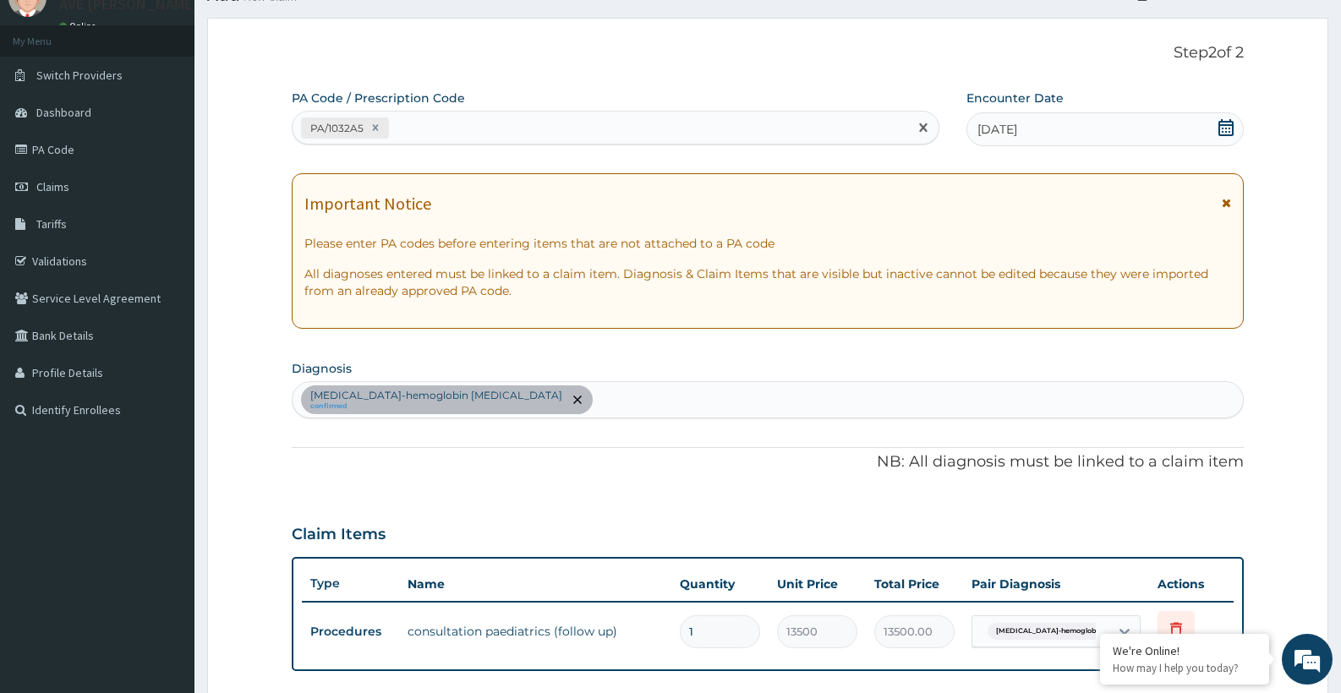
click at [576, 130] on div "PA/1032A5" at bounding box center [599, 128] width 615 height 28
type input "A"
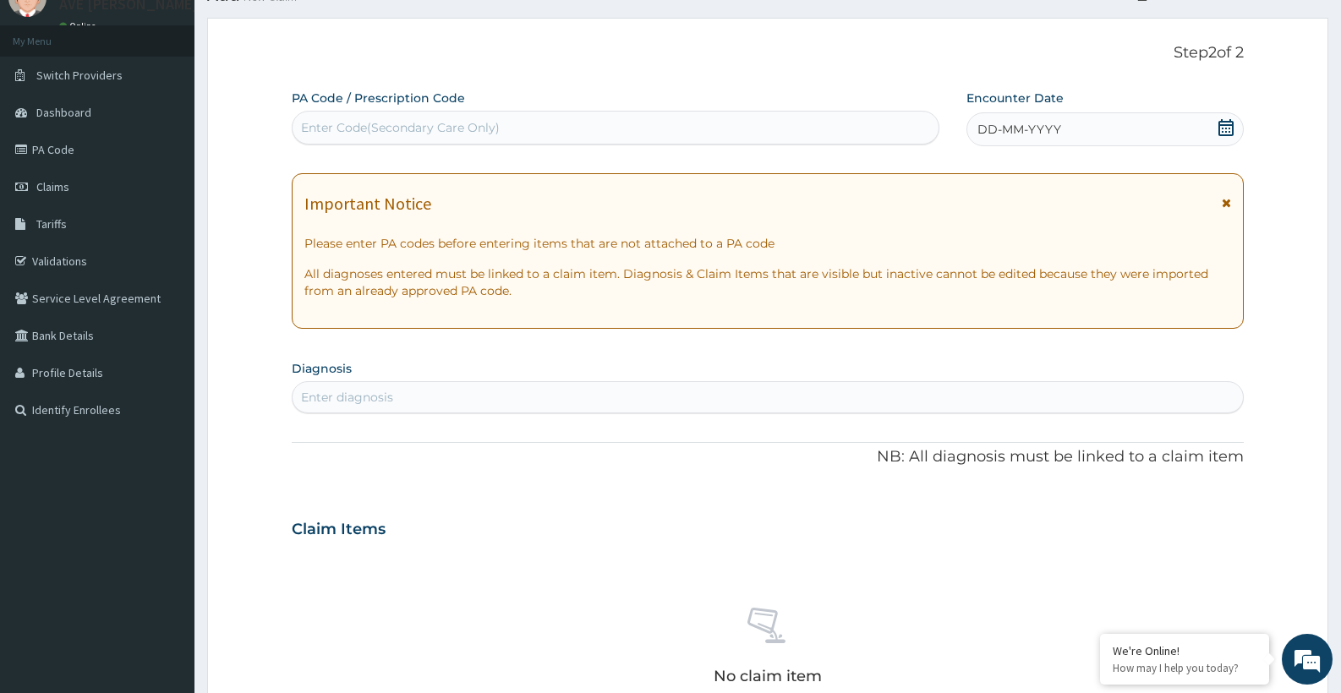
paste input "PA/1032A5"
type input "PA/1032A5"
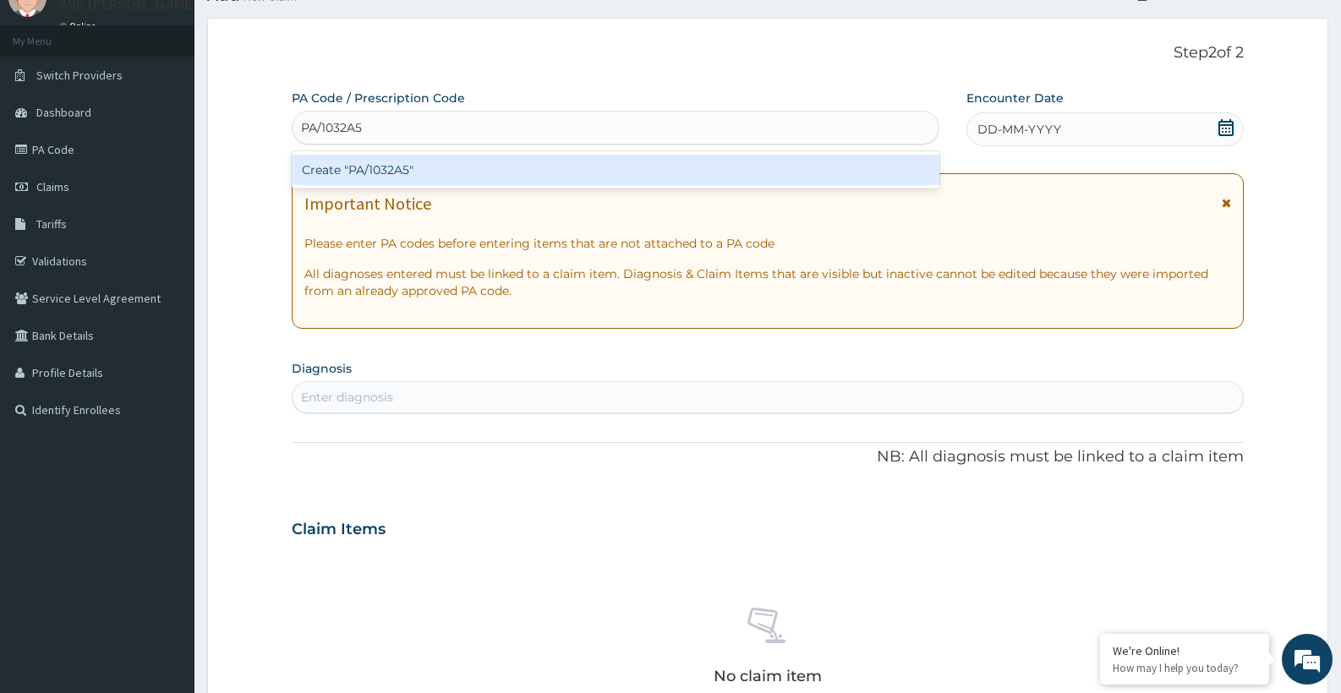
click at [412, 168] on div "Create "PA/1032A5"" at bounding box center [615, 170] width 647 height 30
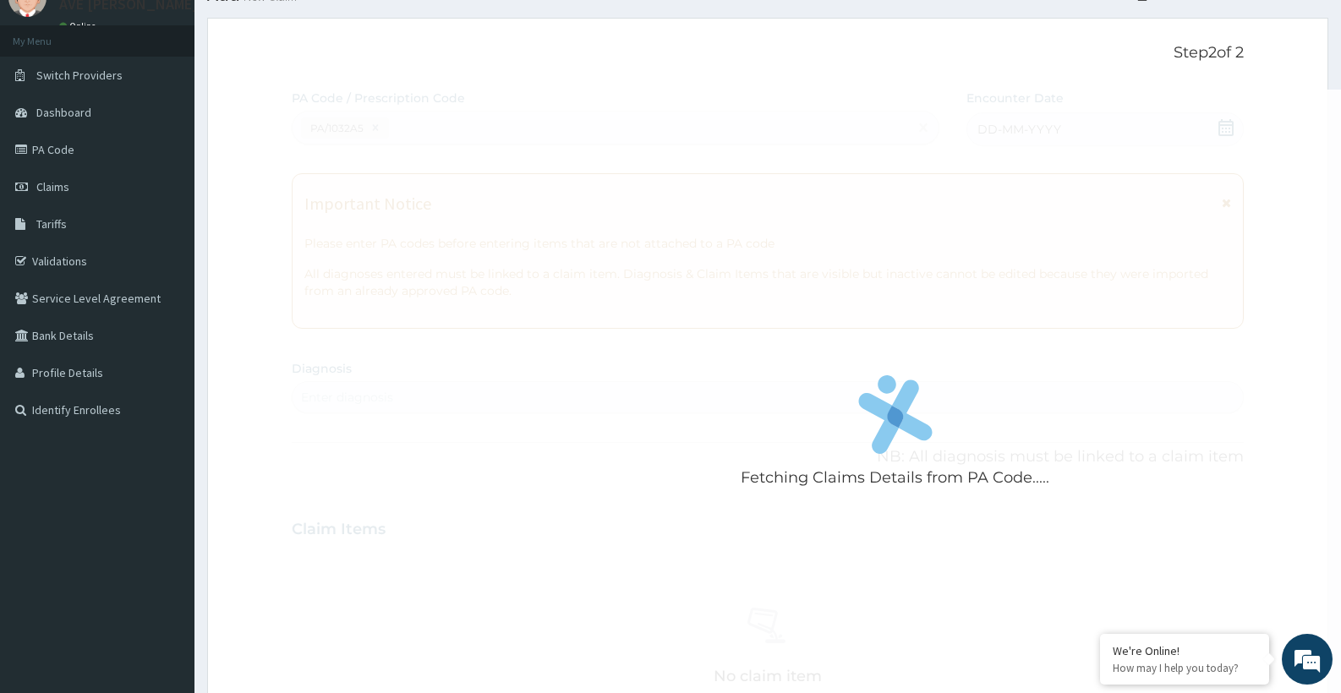
click at [412, 168] on div "Fetching Claims Details from PA Code....." at bounding box center [895, 436] width 1206 height 693
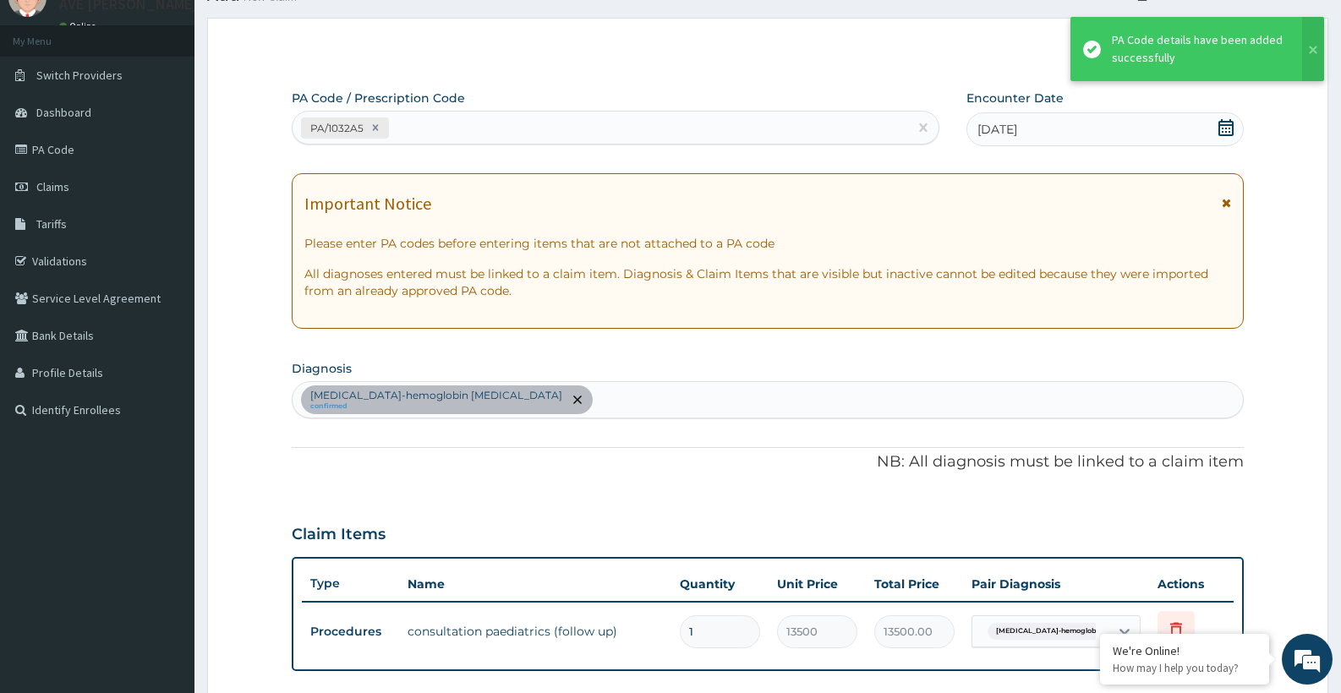
scroll to position [435, 0]
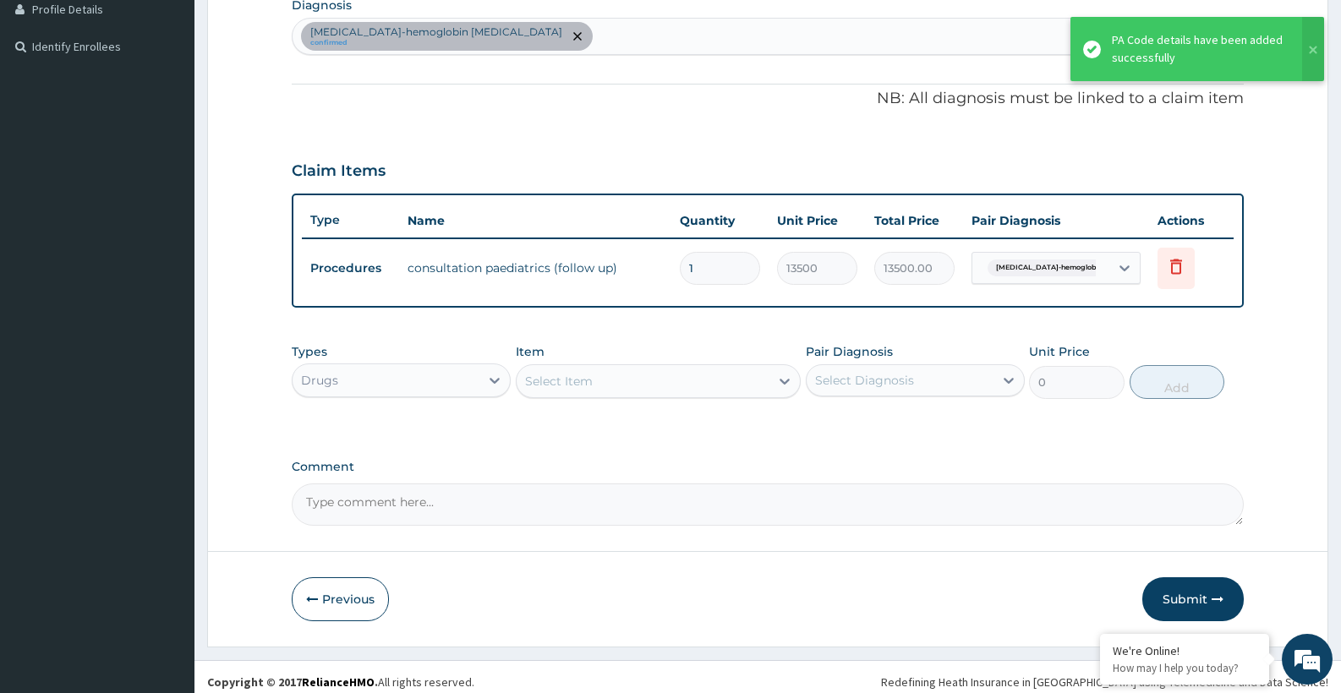
click at [538, 387] on div "Select Item" at bounding box center [559, 381] width 68 height 17
click at [599, 44] on div "Sickle cell-hemoglobin SS disease confirmed" at bounding box center [766, 37] width 949 height 36
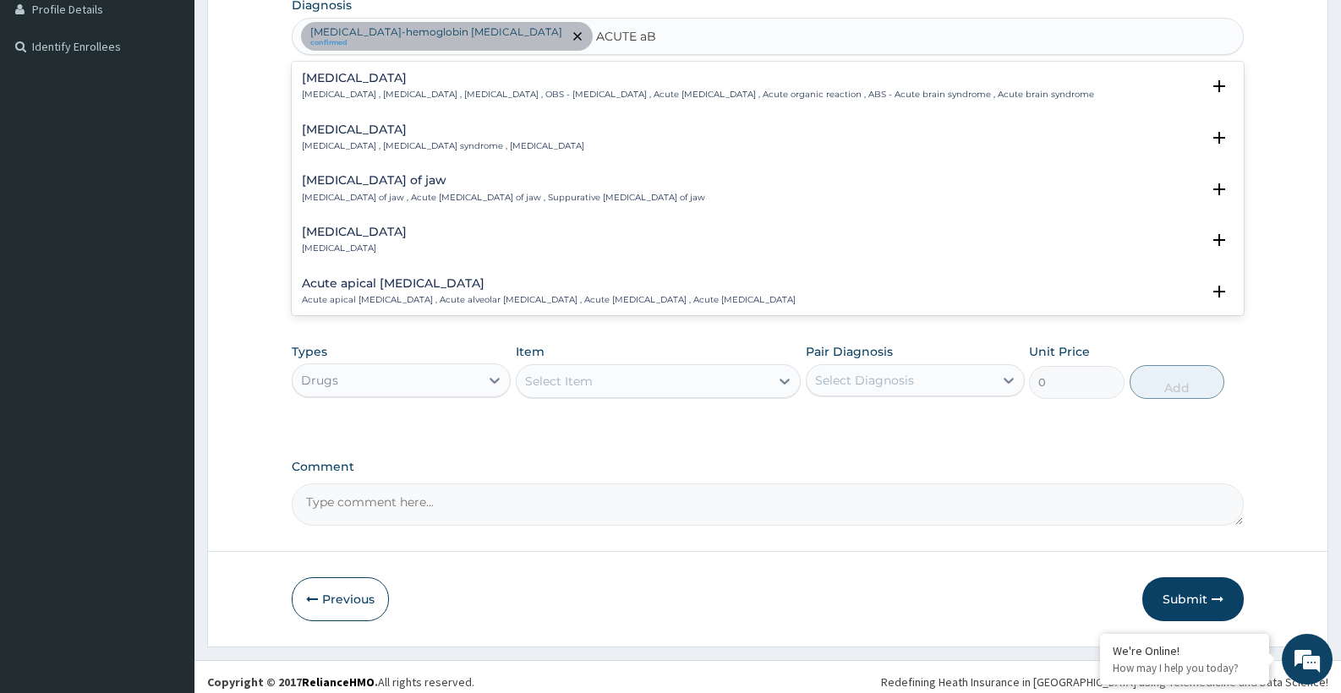
type input "ACUTE aBD"
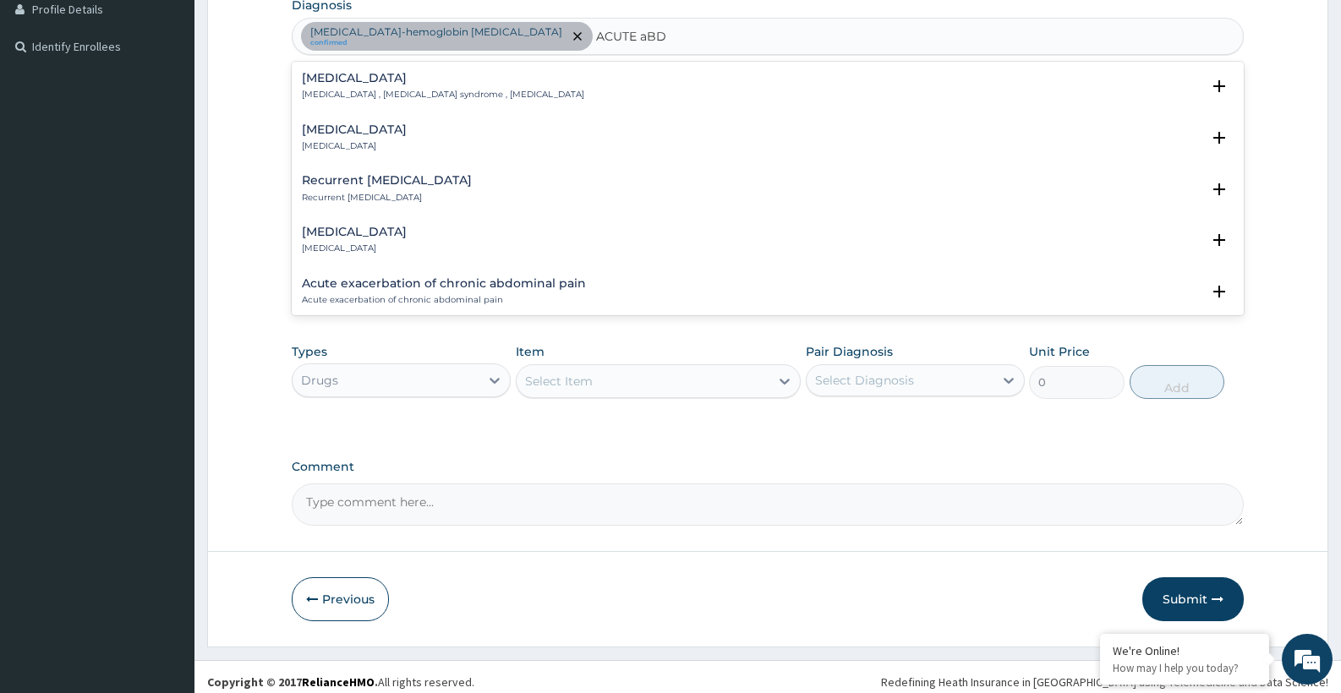
click at [395, 90] on p "Acute abdomen , Acute abdominal pain syndrome , Surgical abdomen" at bounding box center [443, 95] width 282 height 12
click at [391, 83] on h4 "Acute abdomen" at bounding box center [443, 78] width 282 height 13
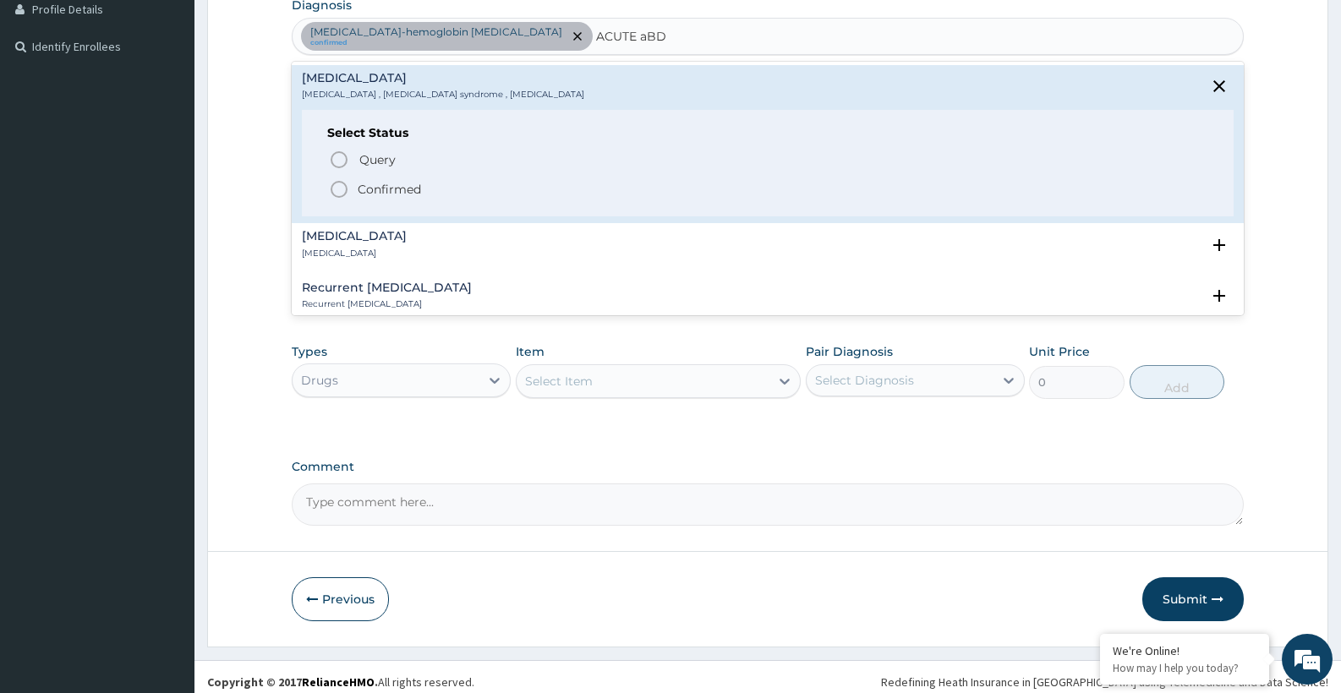
click at [366, 184] on p "Confirmed" at bounding box center [389, 189] width 63 height 17
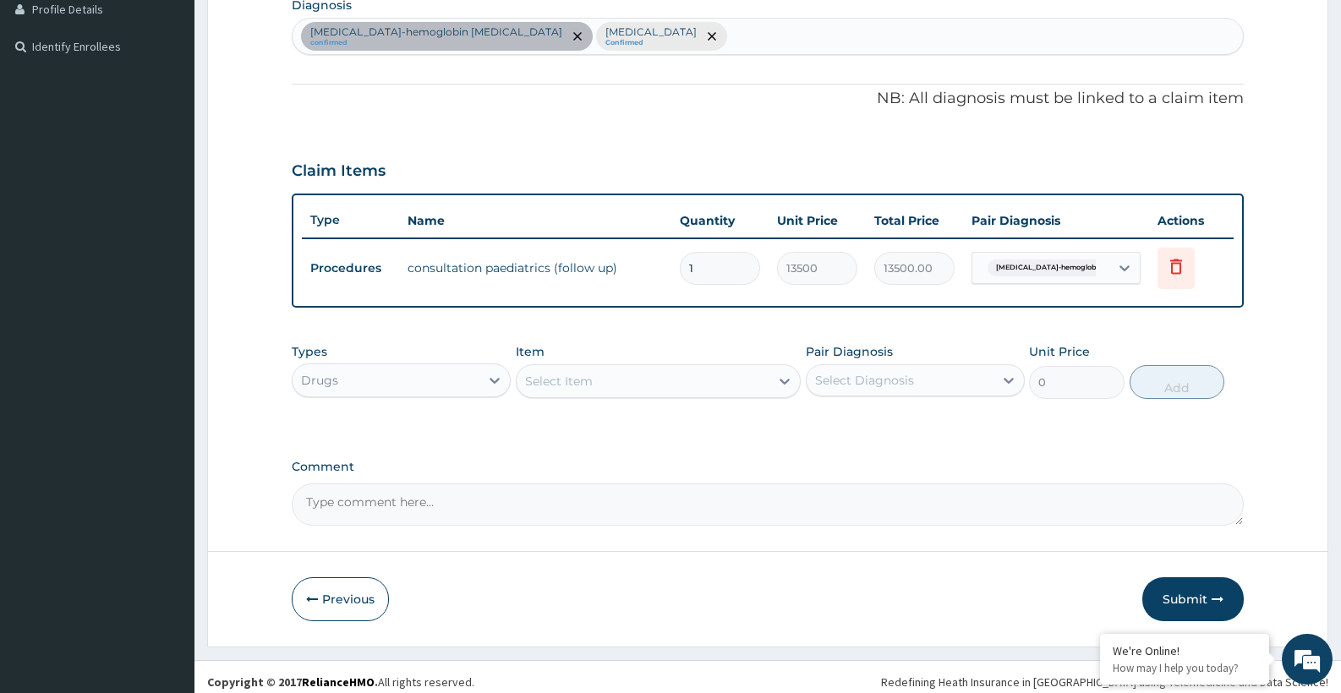
click at [544, 381] on div "Select Item" at bounding box center [559, 381] width 68 height 17
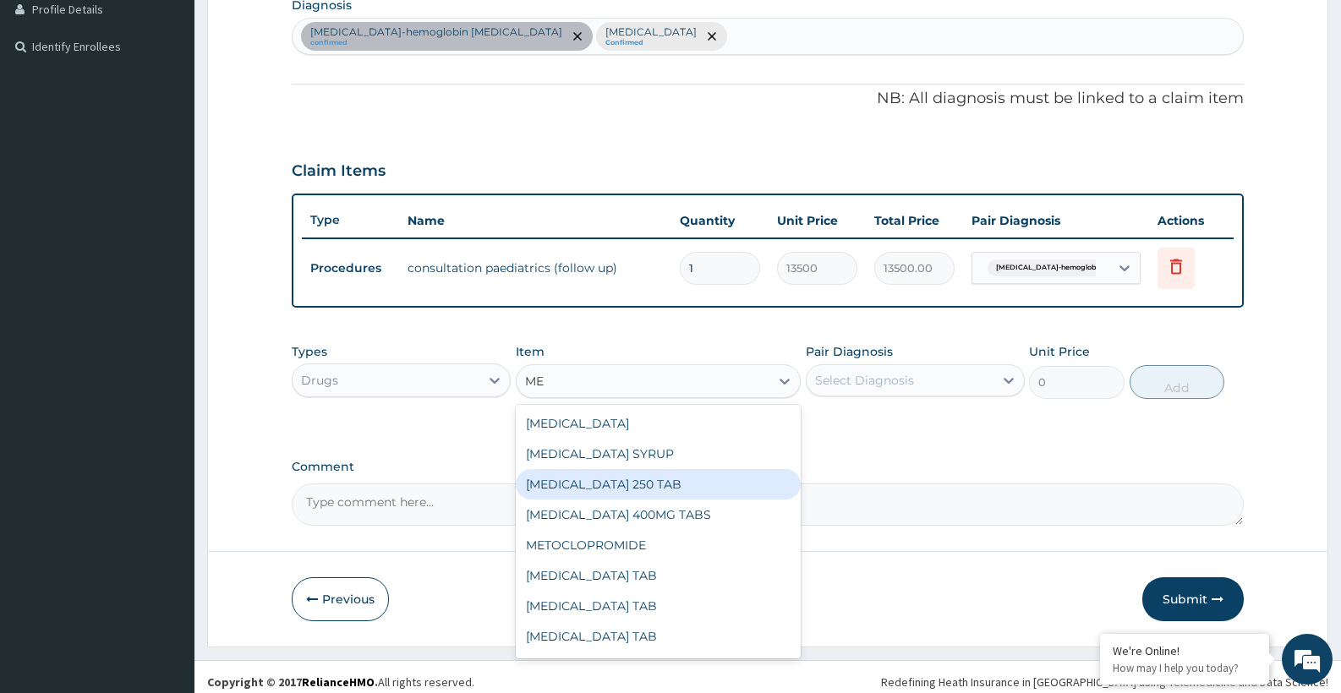
type input "M"
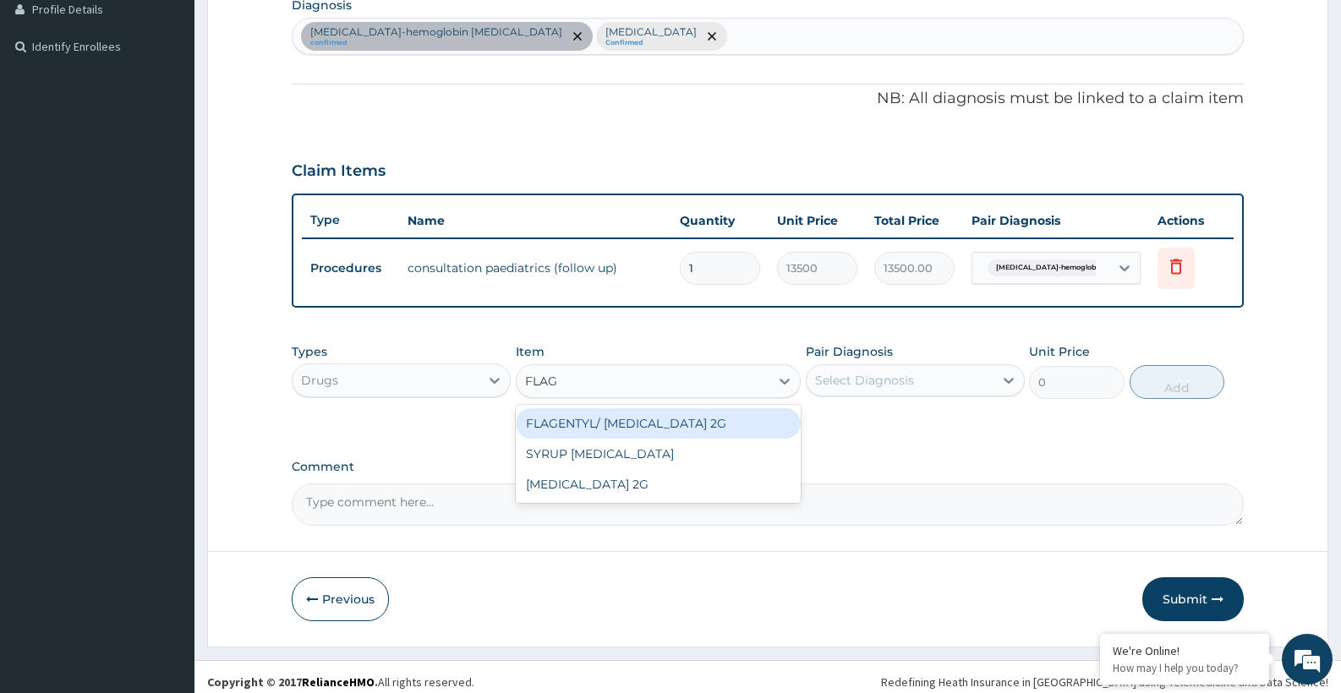
type input "FLAGY"
click at [653, 417] on div "SYRUP FLAGYL" at bounding box center [659, 423] width 286 height 30
type input "3000"
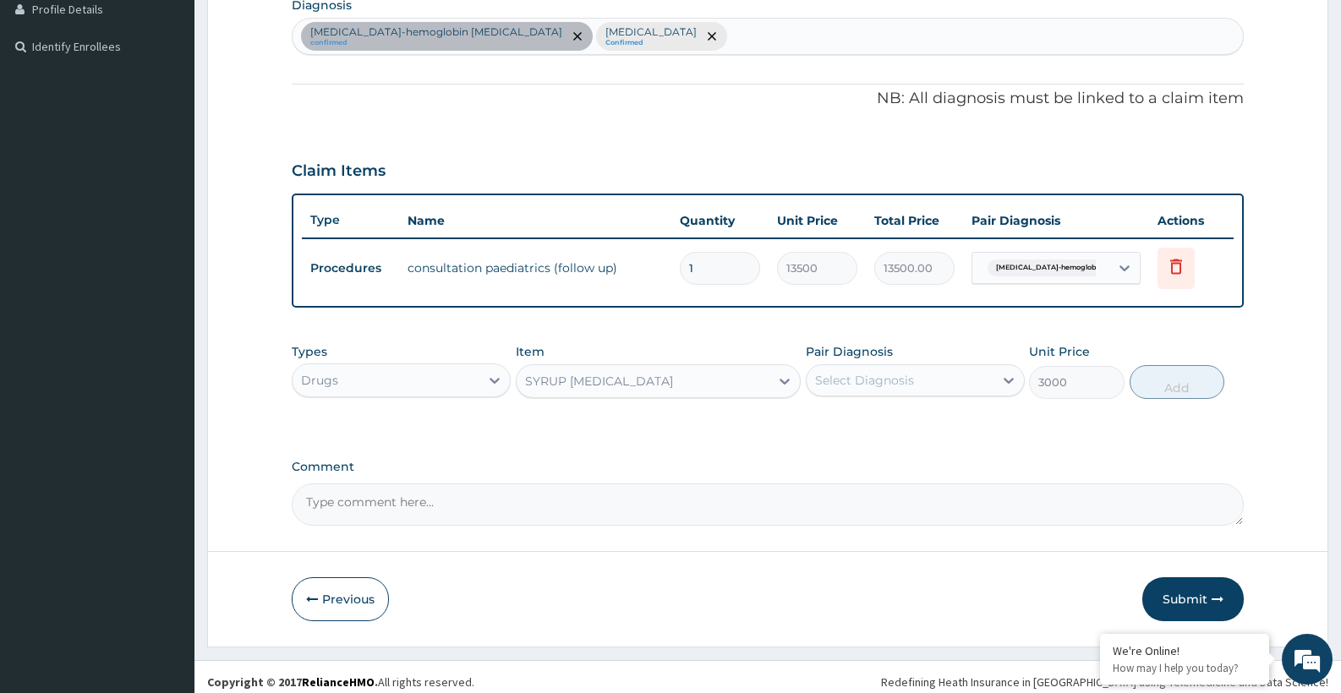
click at [912, 385] on div "Select Diagnosis" at bounding box center [864, 380] width 99 height 17
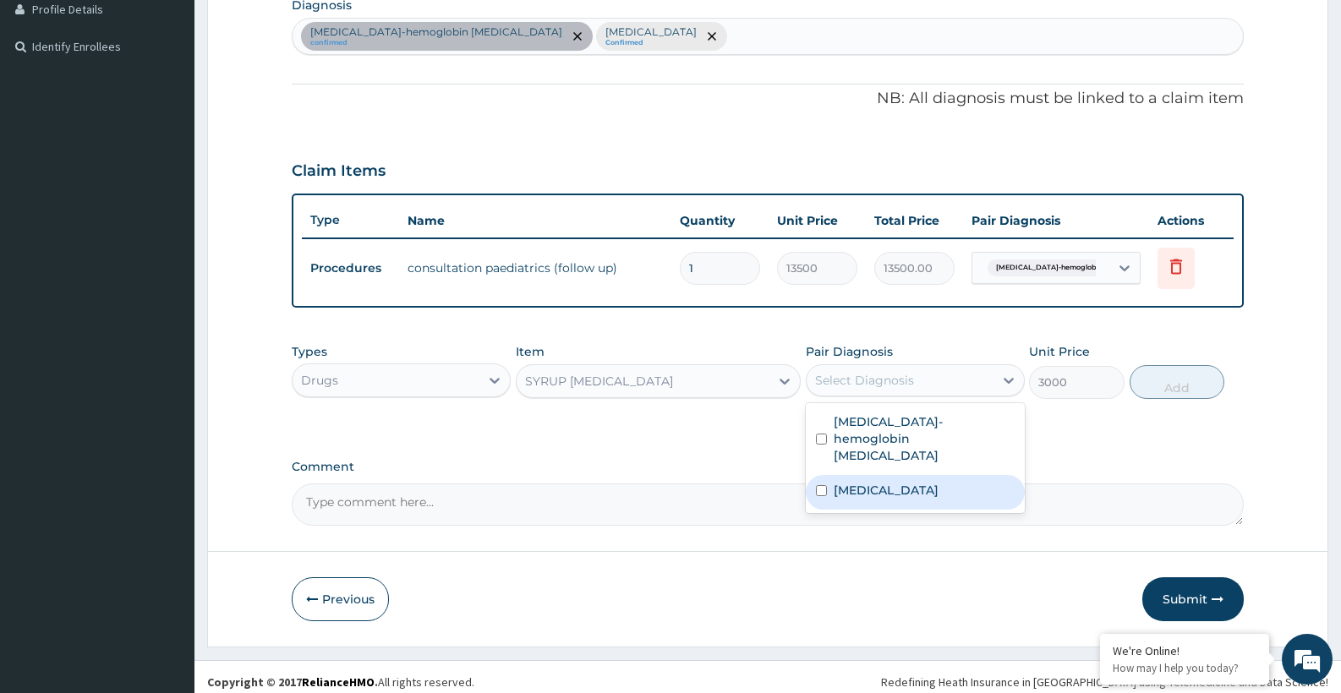
drag, startPoint x: 870, startPoint y: 478, endPoint x: 922, endPoint y: 457, distance: 56.2
click at [872, 482] on label "Acute abdomen" at bounding box center [886, 490] width 105 height 17
checkbox input "true"
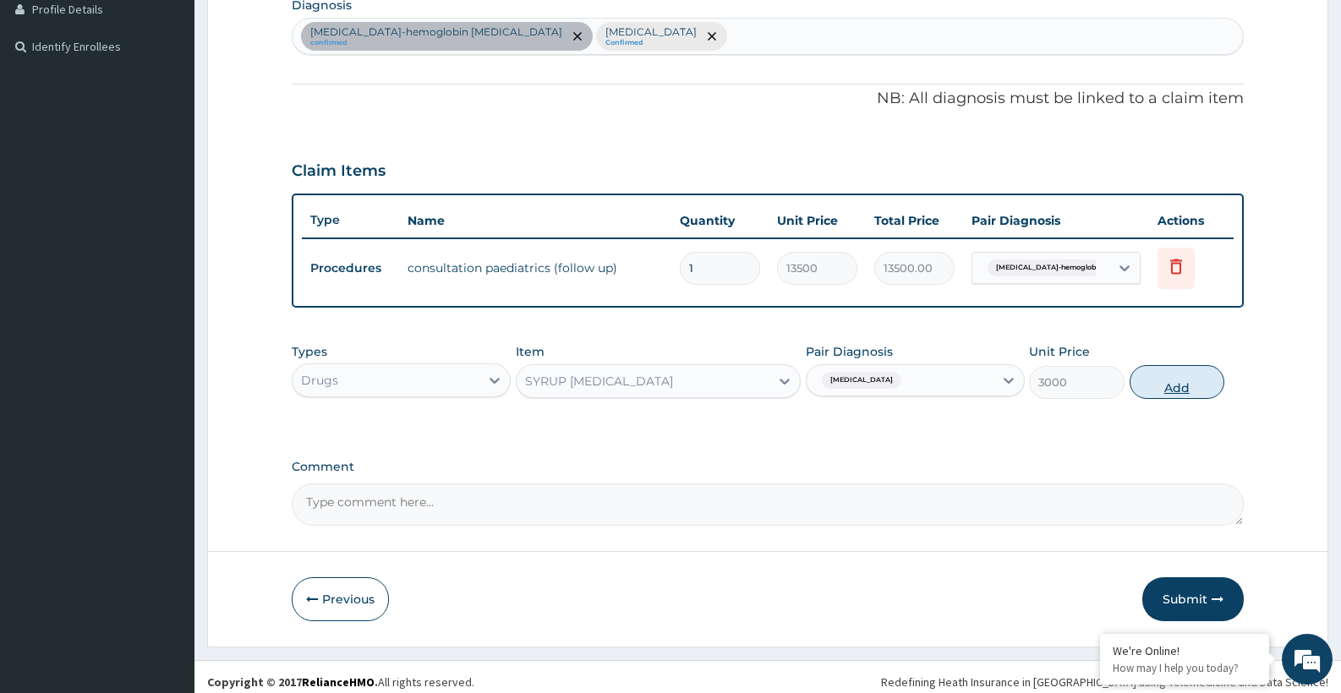
click at [1174, 386] on button "Add" at bounding box center [1177, 382] width 96 height 34
type input "0"
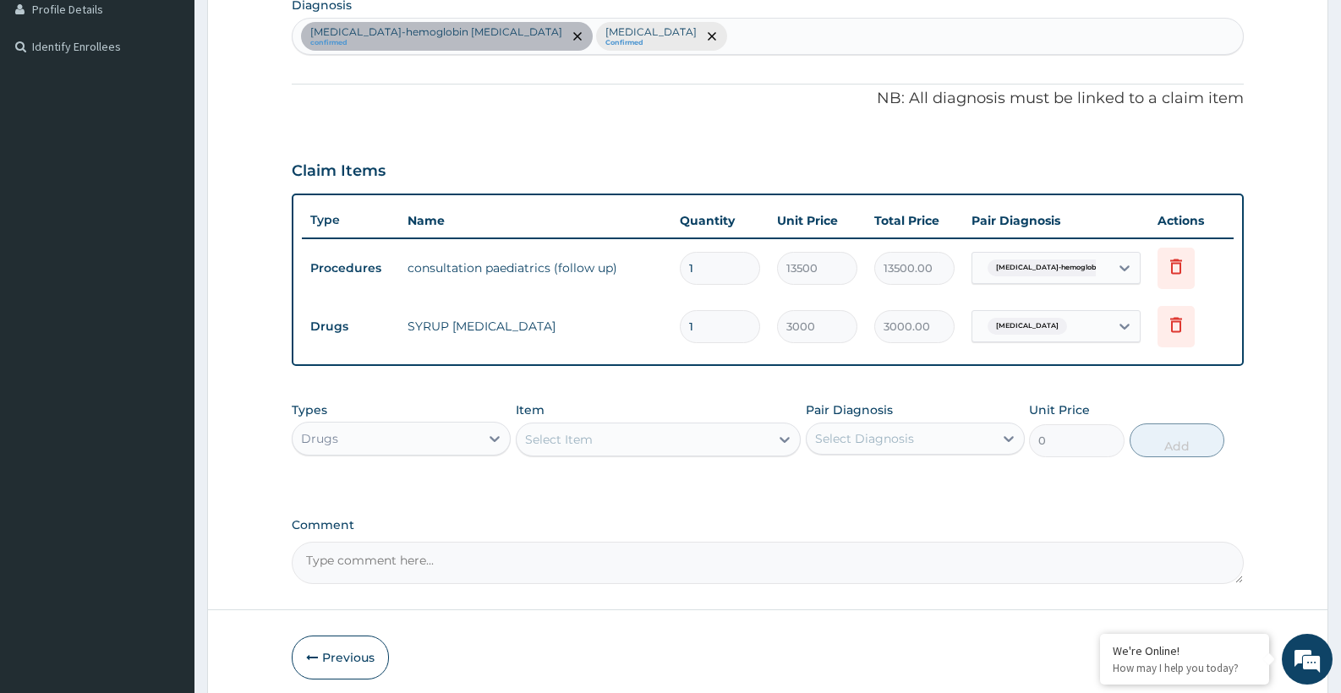
click at [585, 446] on div "Select Item" at bounding box center [559, 439] width 68 height 17
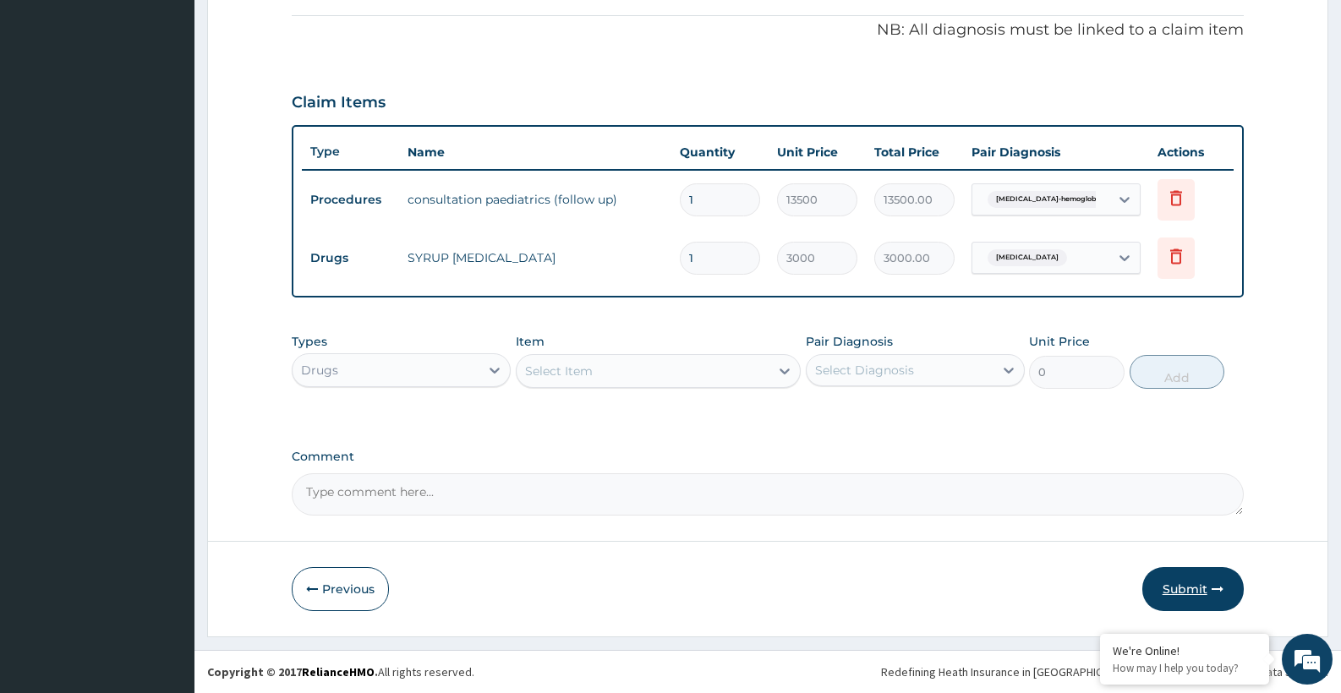
click at [1200, 585] on button "Submit" at bounding box center [1192, 589] width 101 height 44
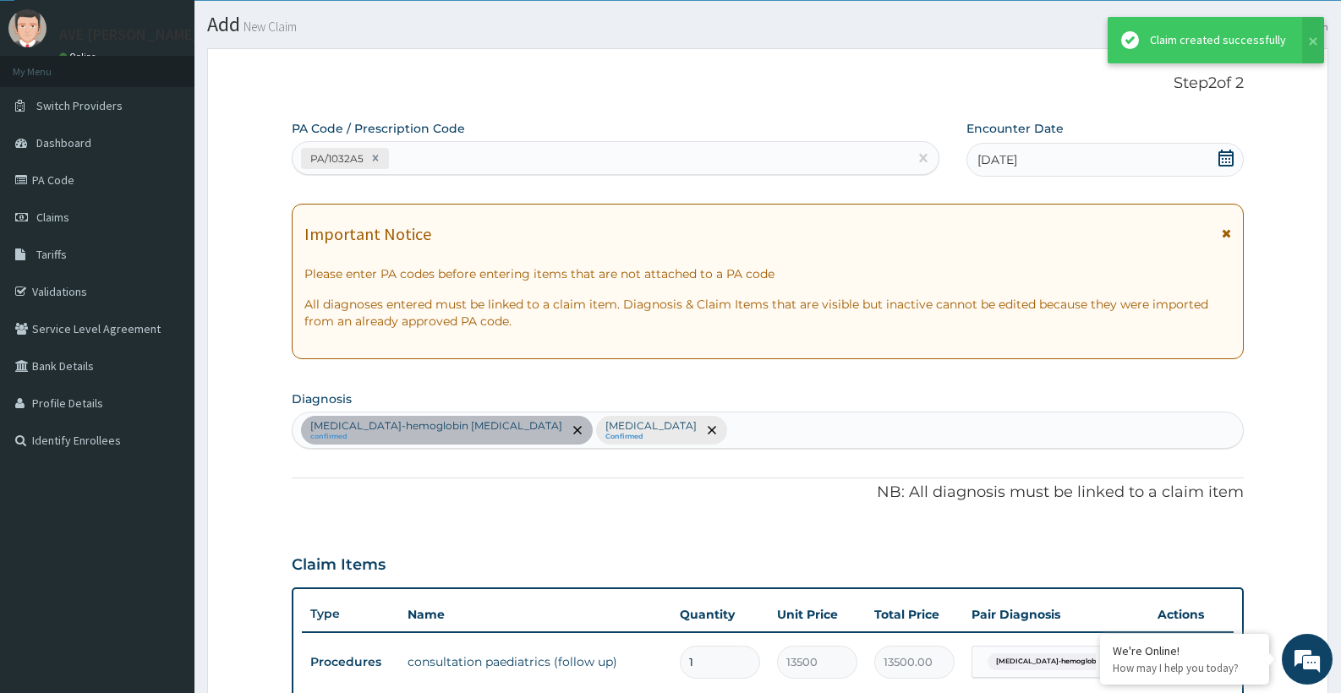
scroll to position [504, 0]
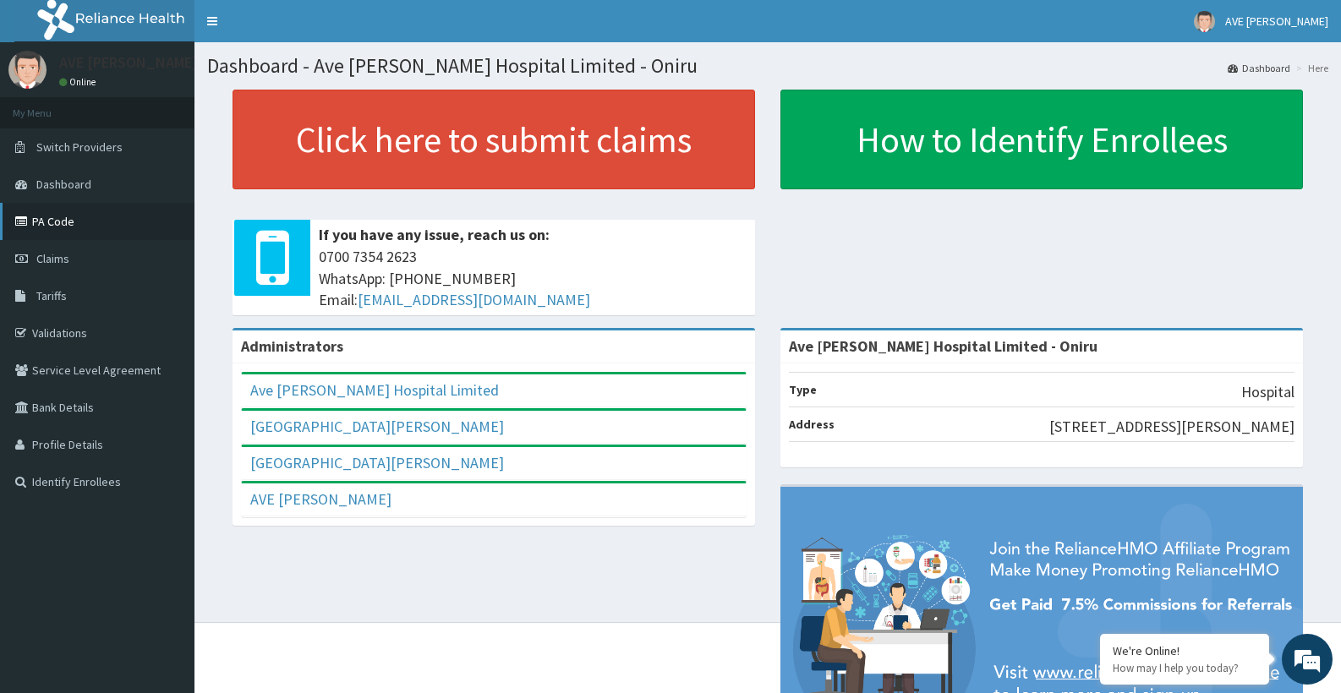
click at [64, 220] on link "PA Code" at bounding box center [97, 221] width 194 height 37
